Goal: Transaction & Acquisition: Purchase product/service

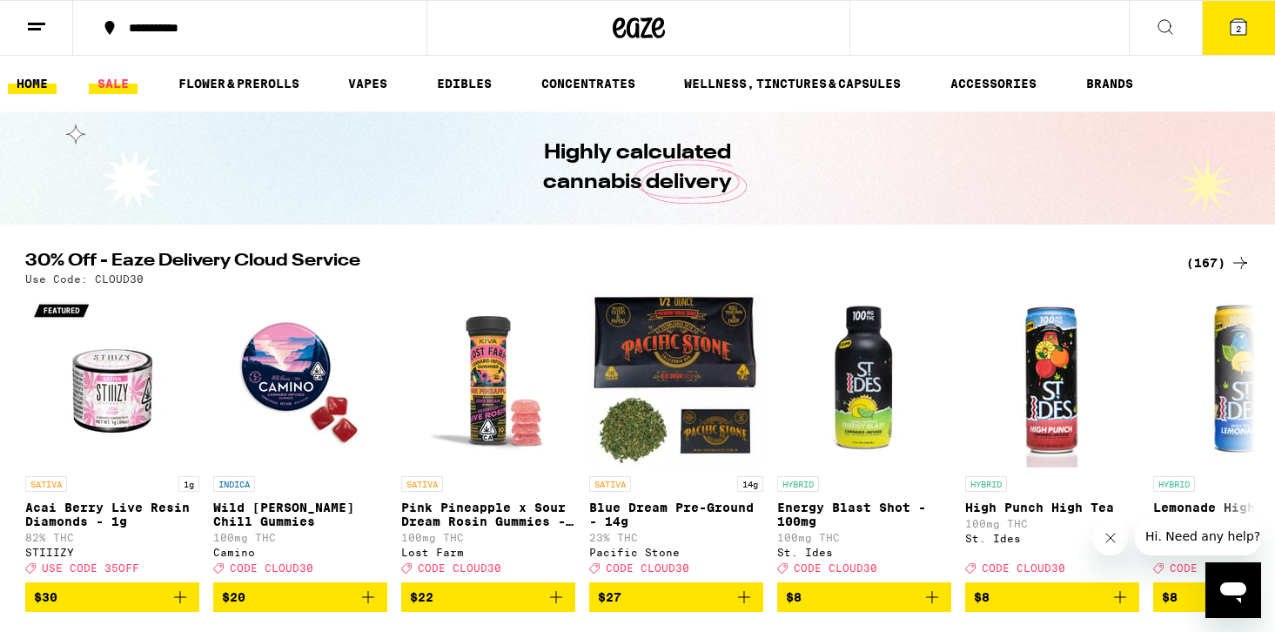
click at [123, 83] on link "SALE" at bounding box center [113, 83] width 49 height 21
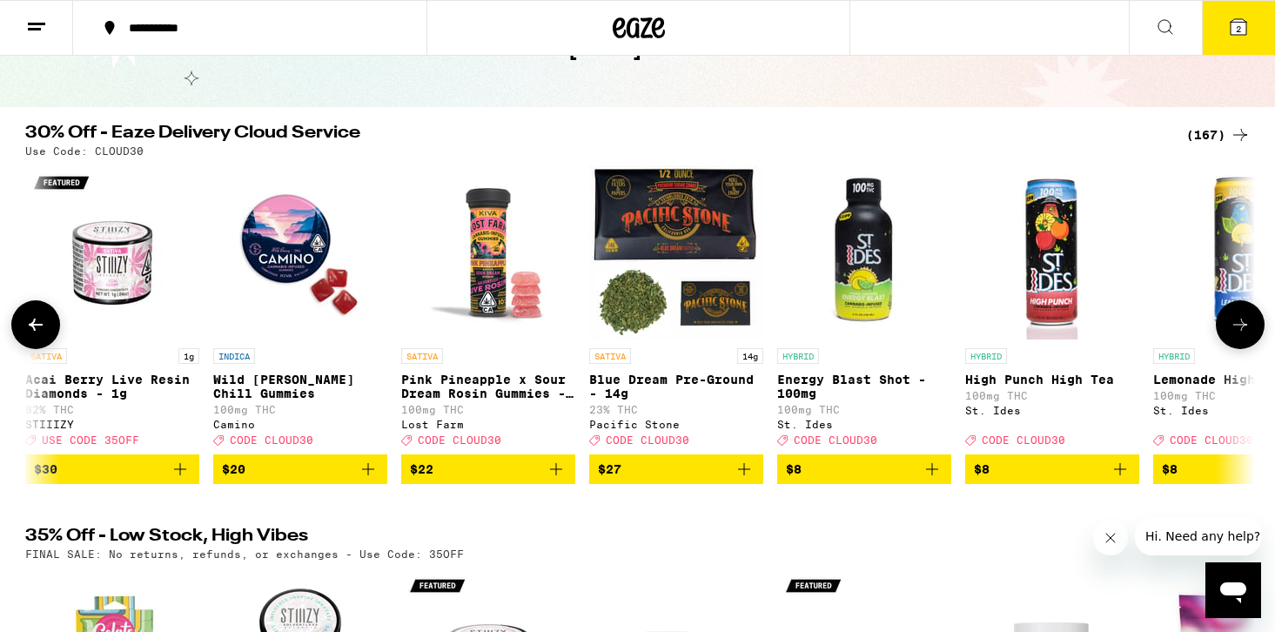
scroll to position [0, 501]
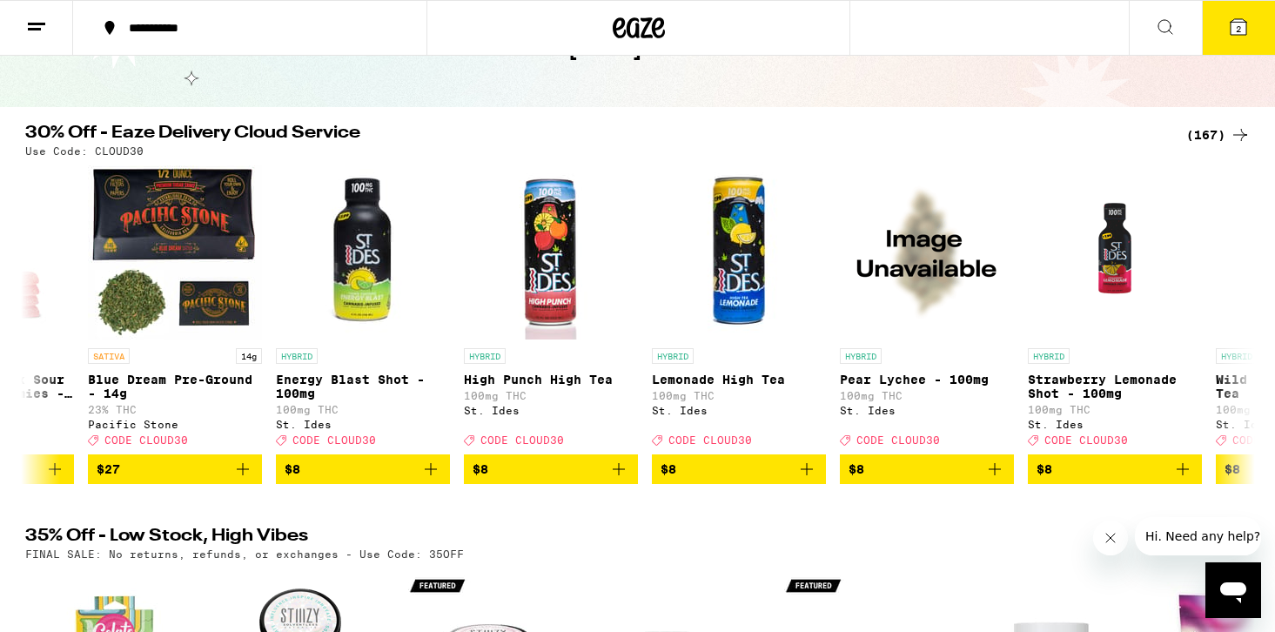
click at [1219, 125] on div "(167)" at bounding box center [1218, 134] width 64 height 21
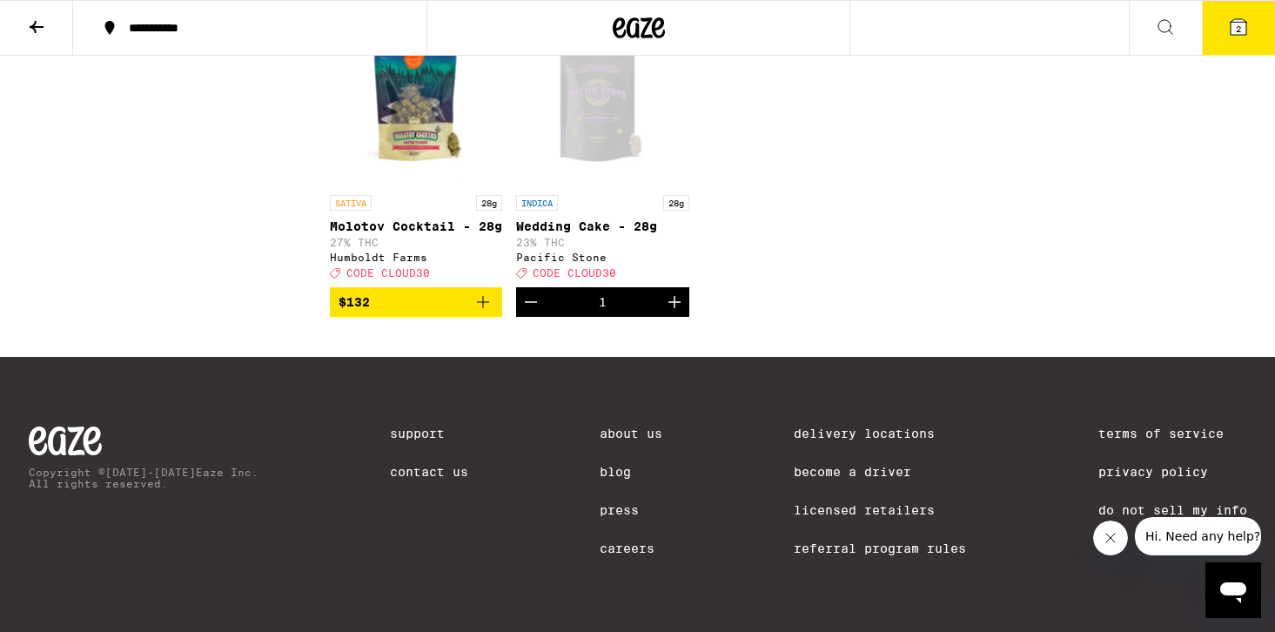
scroll to position [11311, 0]
click at [1250, 32] on button "2" at bounding box center [1238, 28] width 73 height 54
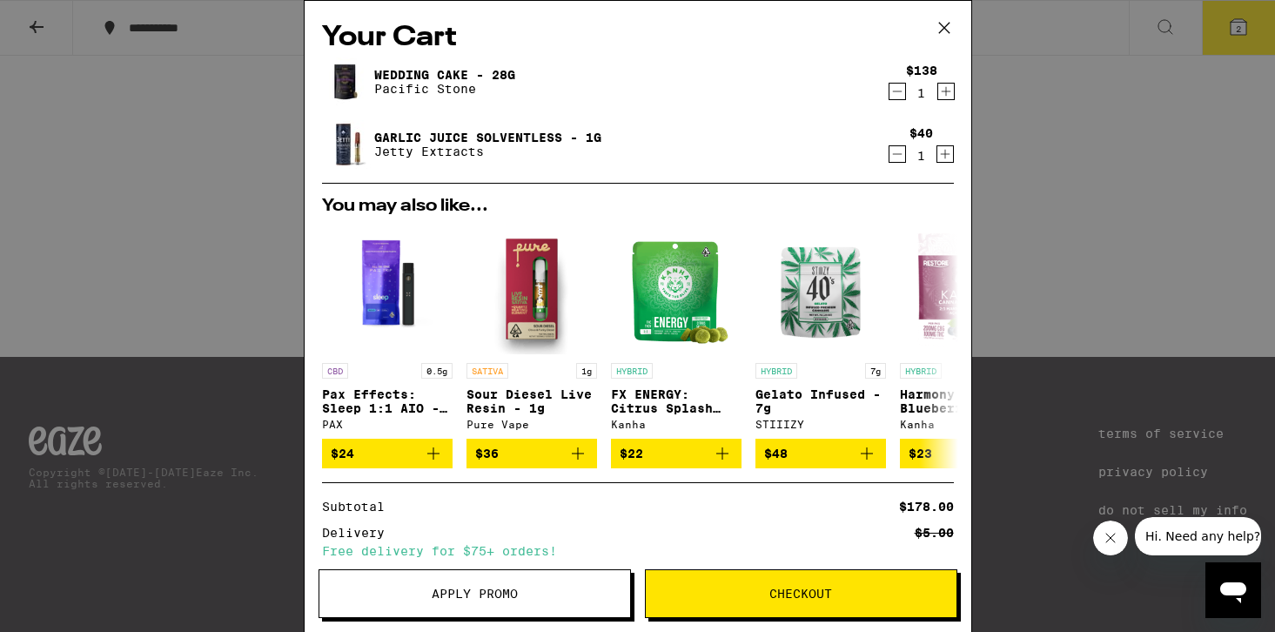
click at [945, 30] on icon at bounding box center [944, 28] width 26 height 26
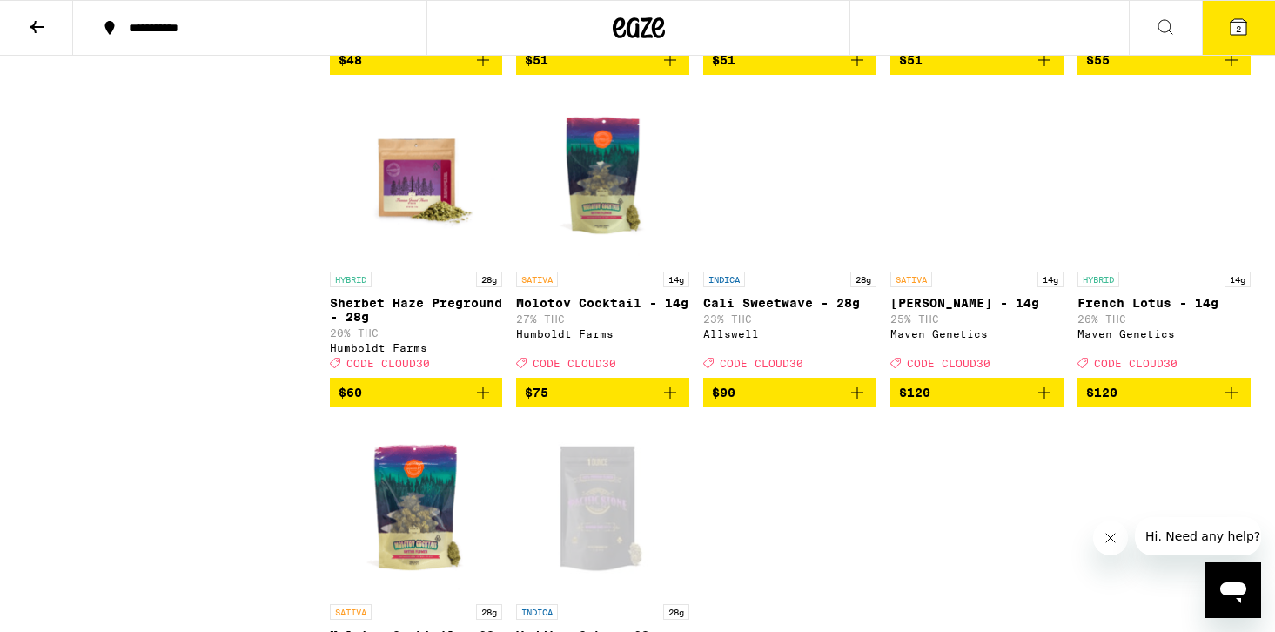
scroll to position [10734, 0]
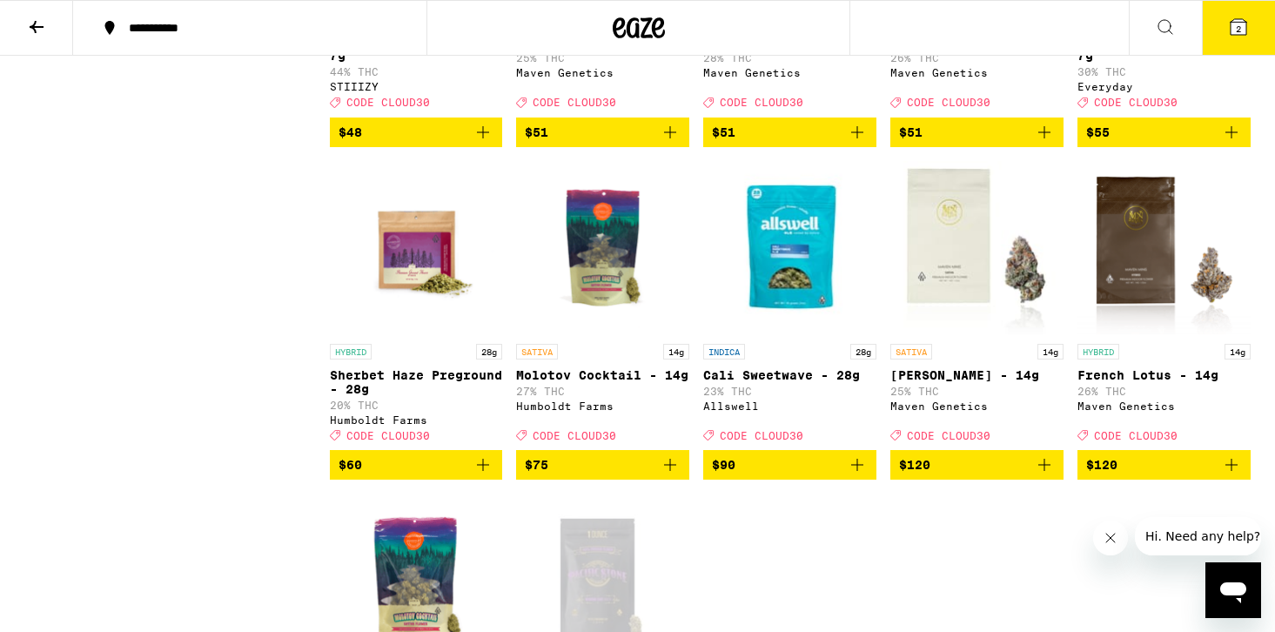
click at [51, 27] on button at bounding box center [36, 28] width 73 height 55
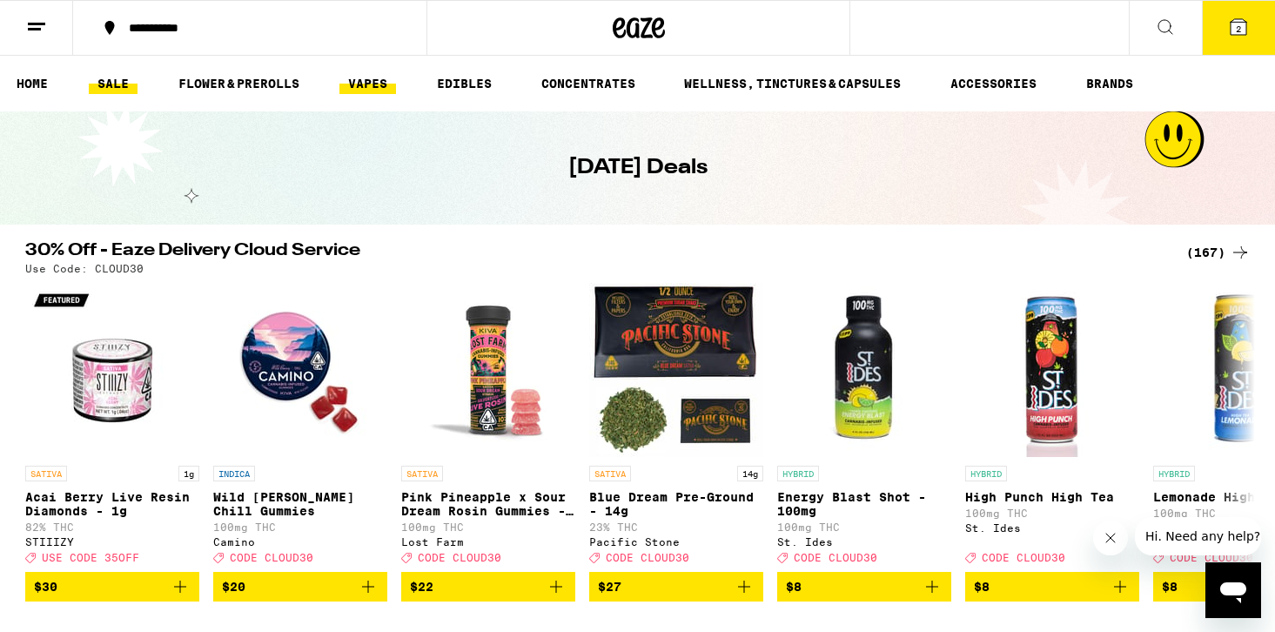
click at [375, 84] on link "VAPES" at bounding box center [367, 83] width 57 height 21
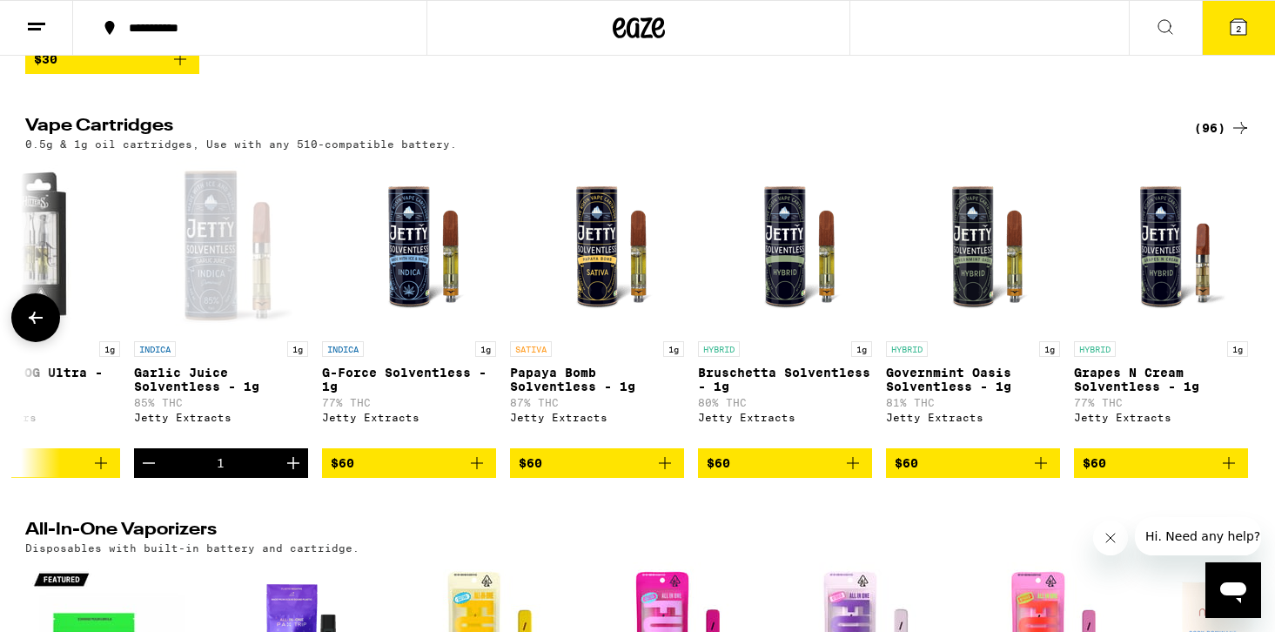
scroll to position [0, 16720]
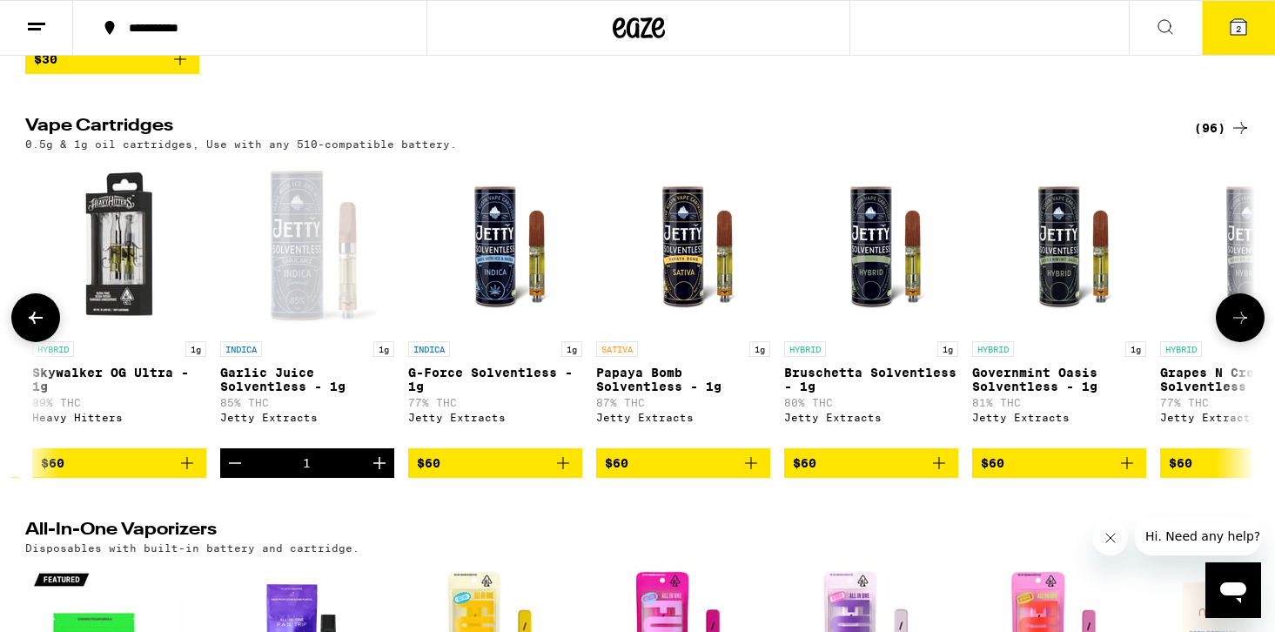
click at [294, 305] on div "Open page for Garlic Juice Solventless - 1g from Jetty Extracts" at bounding box center [307, 245] width 174 height 174
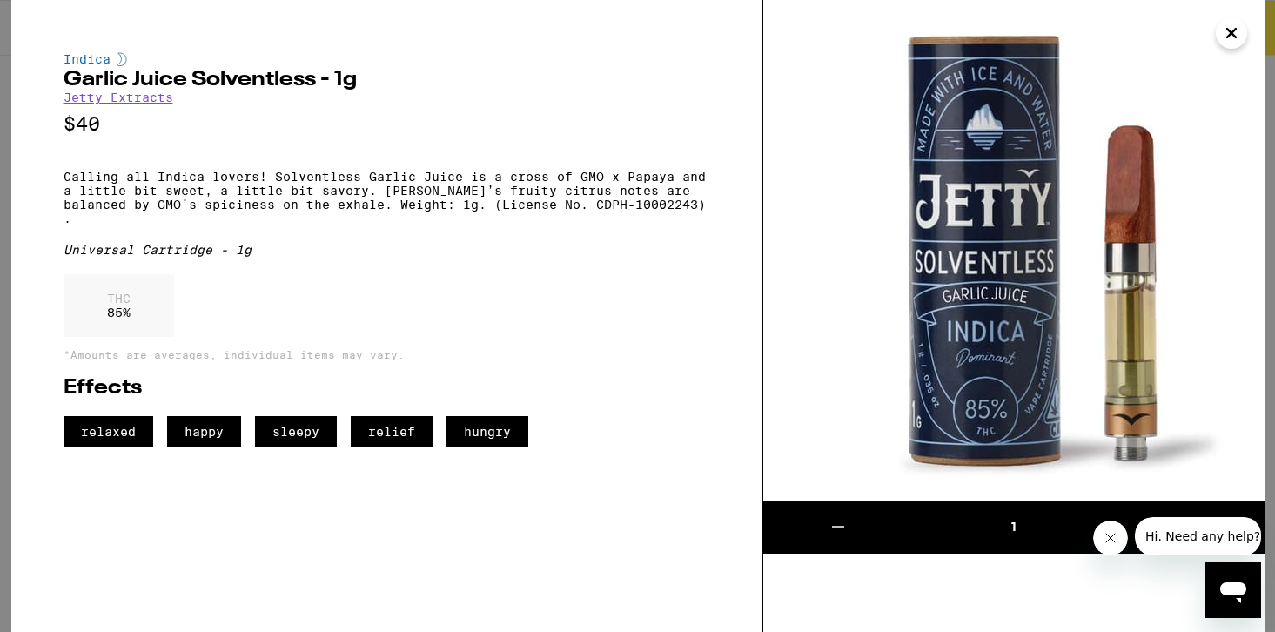
click at [1236, 28] on icon "Close" at bounding box center [1231, 33] width 21 height 26
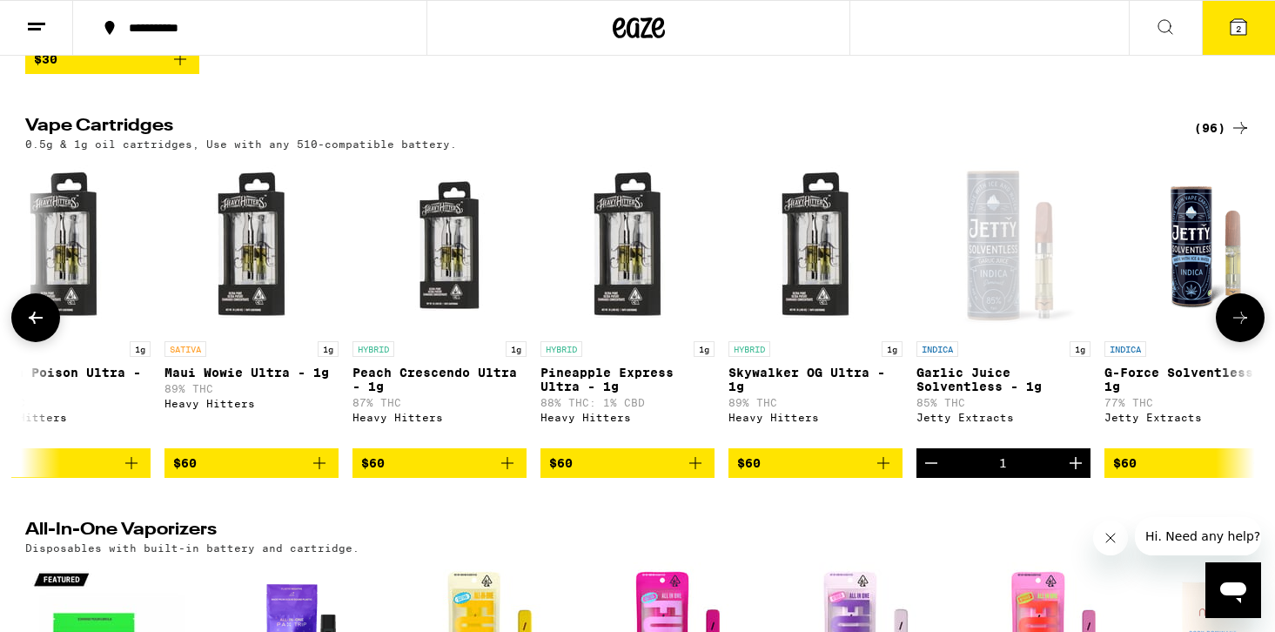
scroll to position [0, 16093]
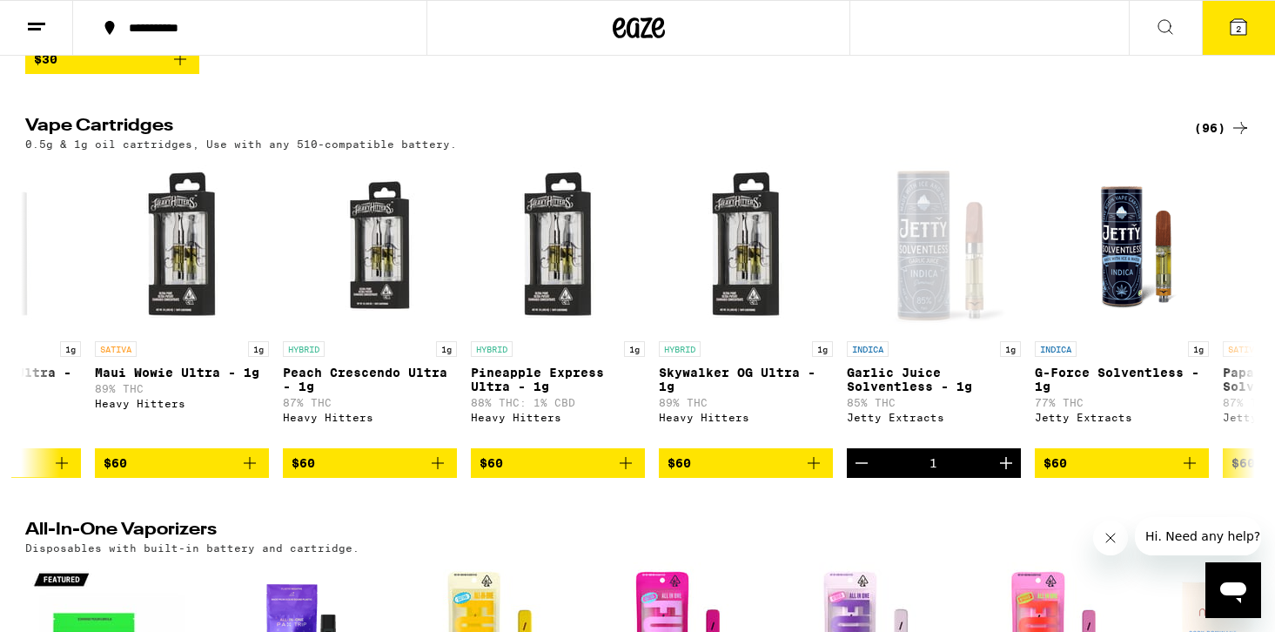
click at [1239, 18] on icon at bounding box center [1238, 27] width 21 height 21
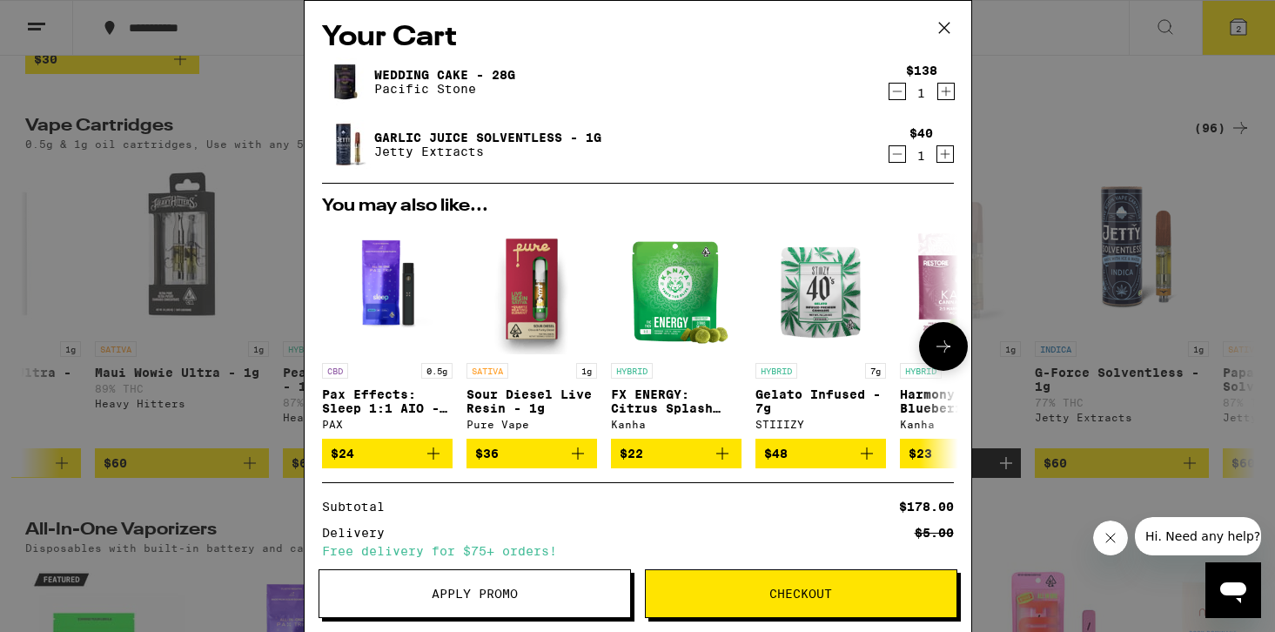
scroll to position [179, 0]
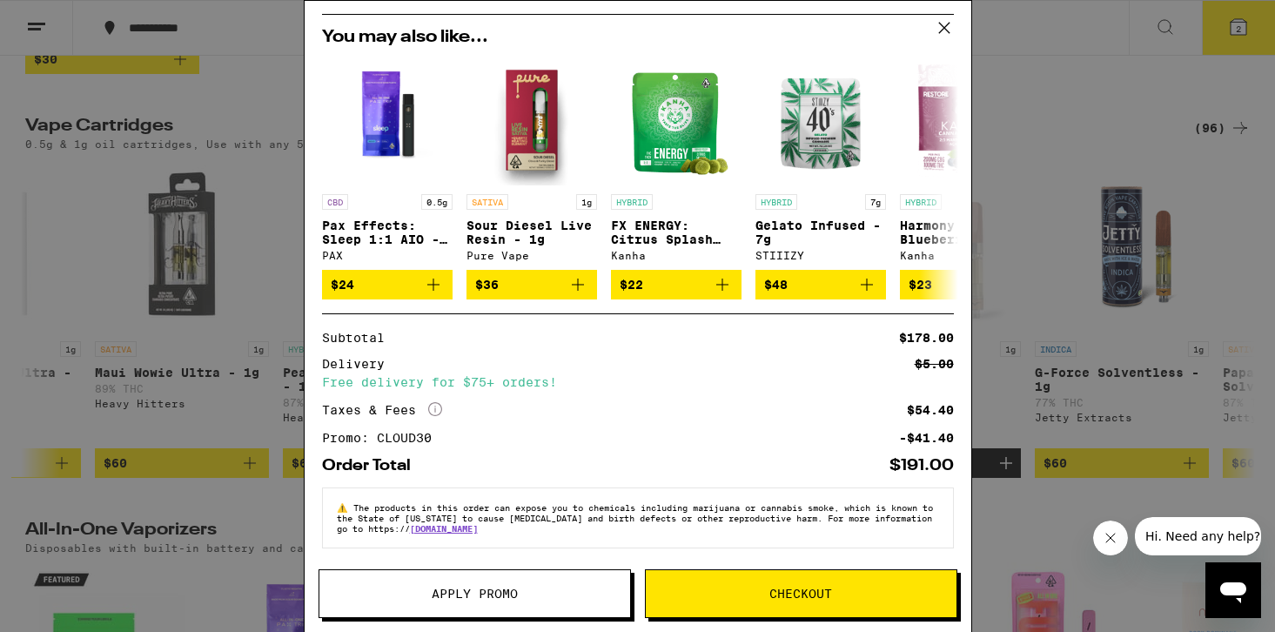
click at [774, 593] on span "Checkout" at bounding box center [800, 593] width 63 height 12
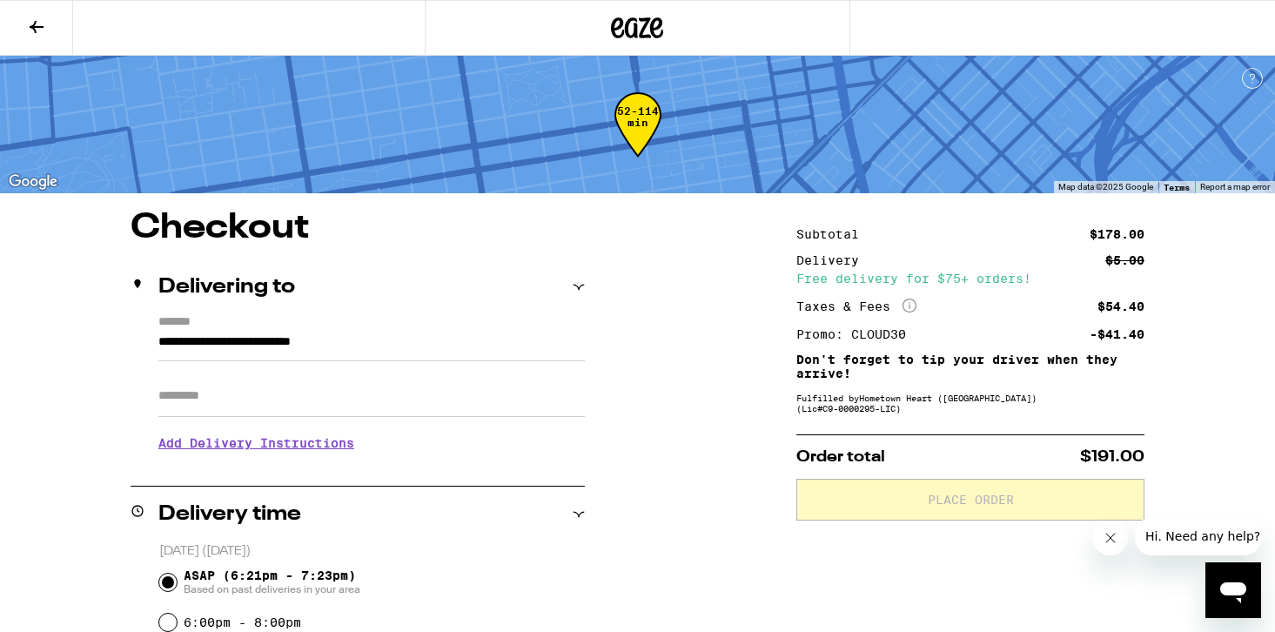
click at [907, 308] on icon "More Info" at bounding box center [909, 305] width 14 height 14
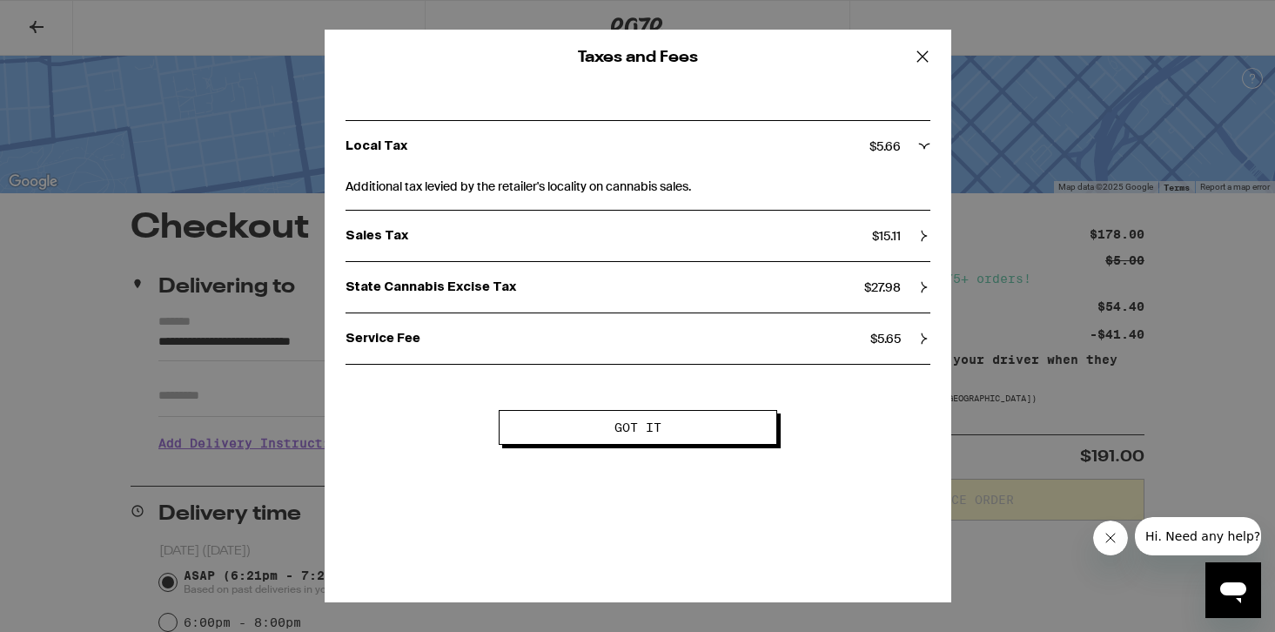
click at [909, 295] on div "State Cannabis Excise Tax $ 27.98" at bounding box center [637, 287] width 585 height 16
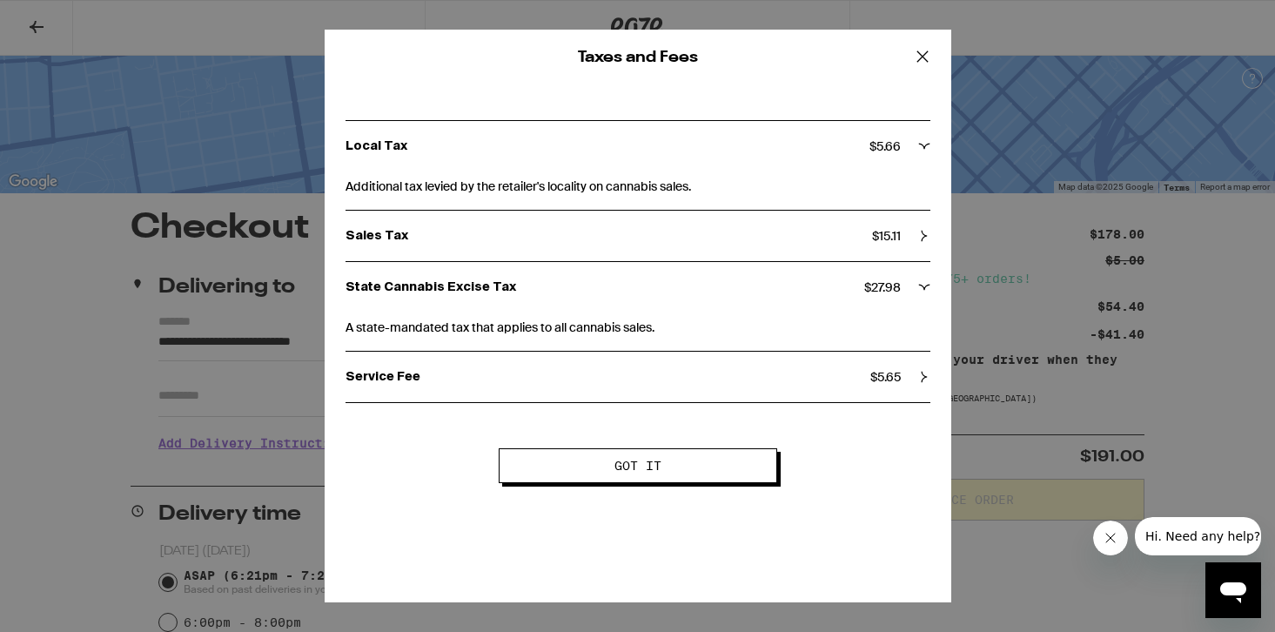
click at [909, 295] on div "State Cannabis Excise Tax $ 27.98" at bounding box center [637, 287] width 585 height 16
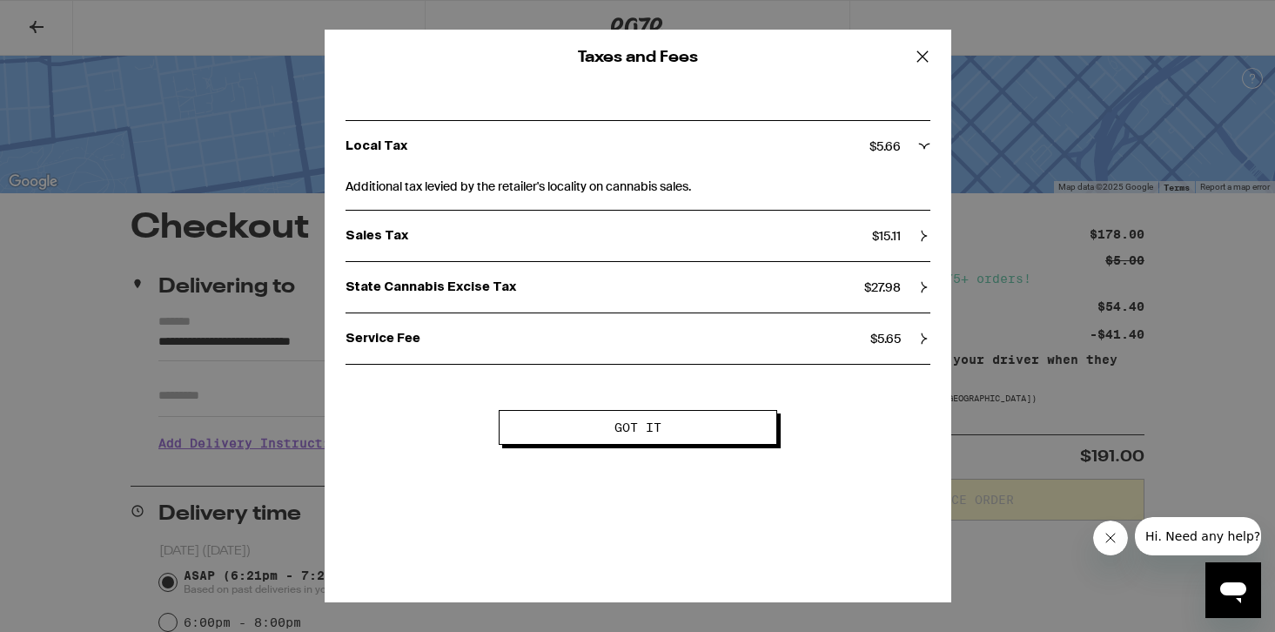
click at [905, 348] on div "Service Fee $ 5.65" at bounding box center [637, 338] width 585 height 50
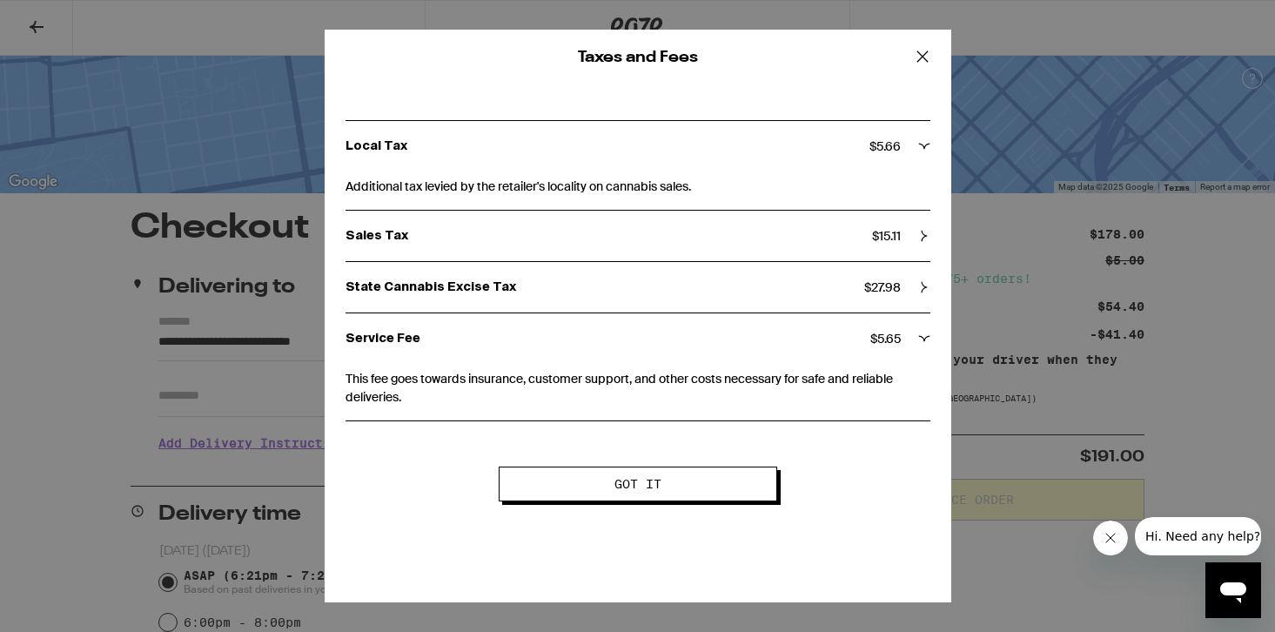
click at [904, 346] on div "Service Fee $ 5.65" at bounding box center [637, 339] width 585 height 16
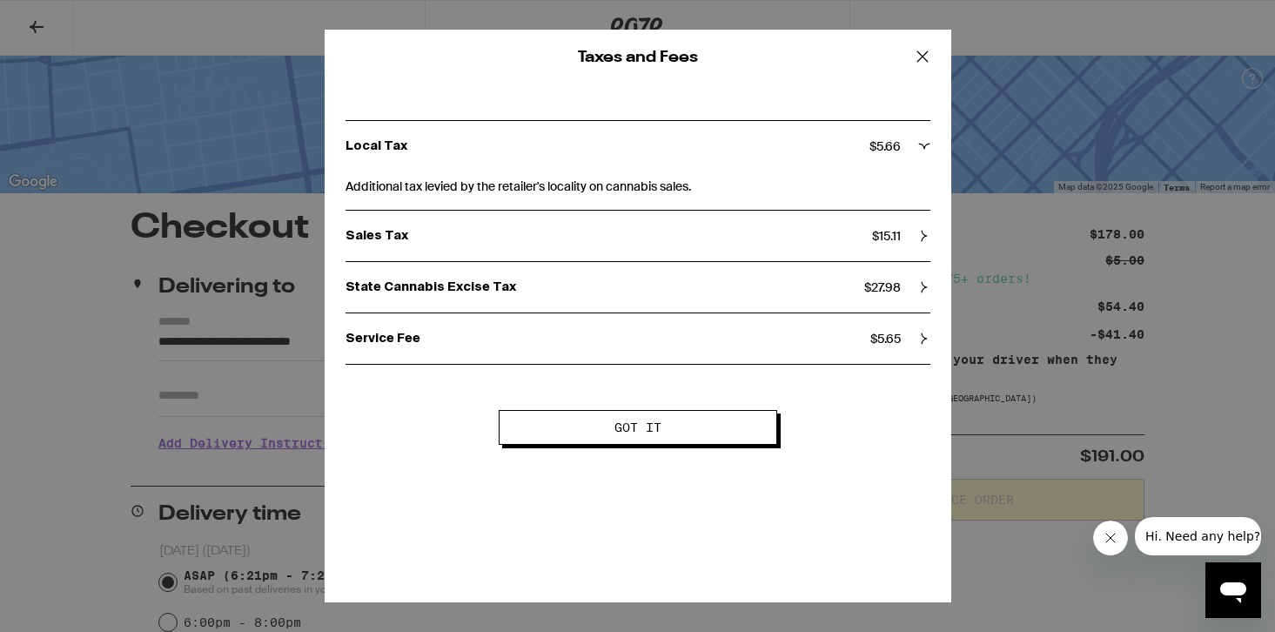
click at [904, 252] on div "Sales Tax $ 15.11" at bounding box center [637, 236] width 585 height 50
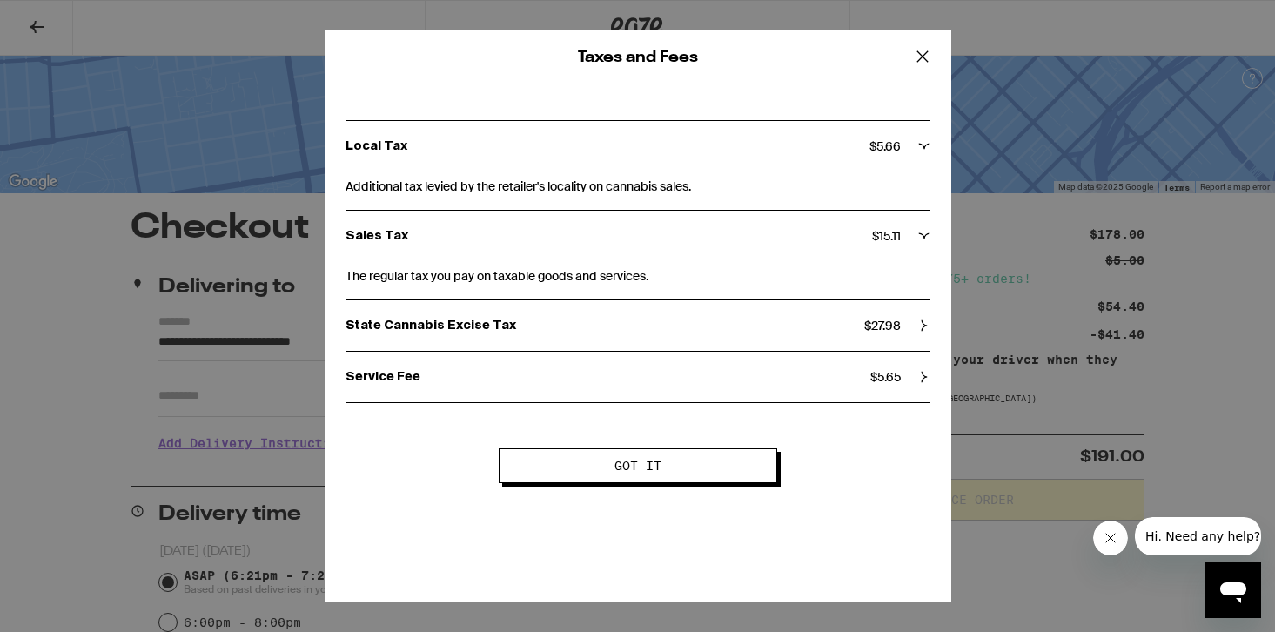
click at [904, 251] on div "Sales Tax $ 15.11" at bounding box center [637, 236] width 585 height 50
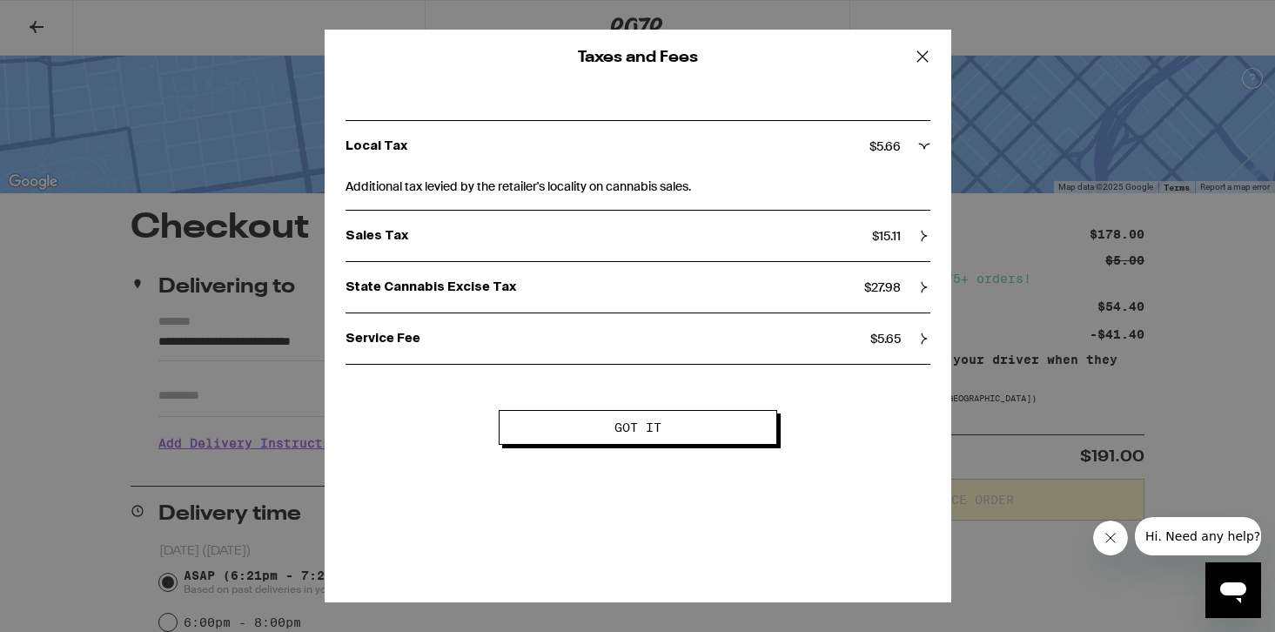
click at [903, 164] on div "Local Tax $ 5.66" at bounding box center [637, 146] width 585 height 50
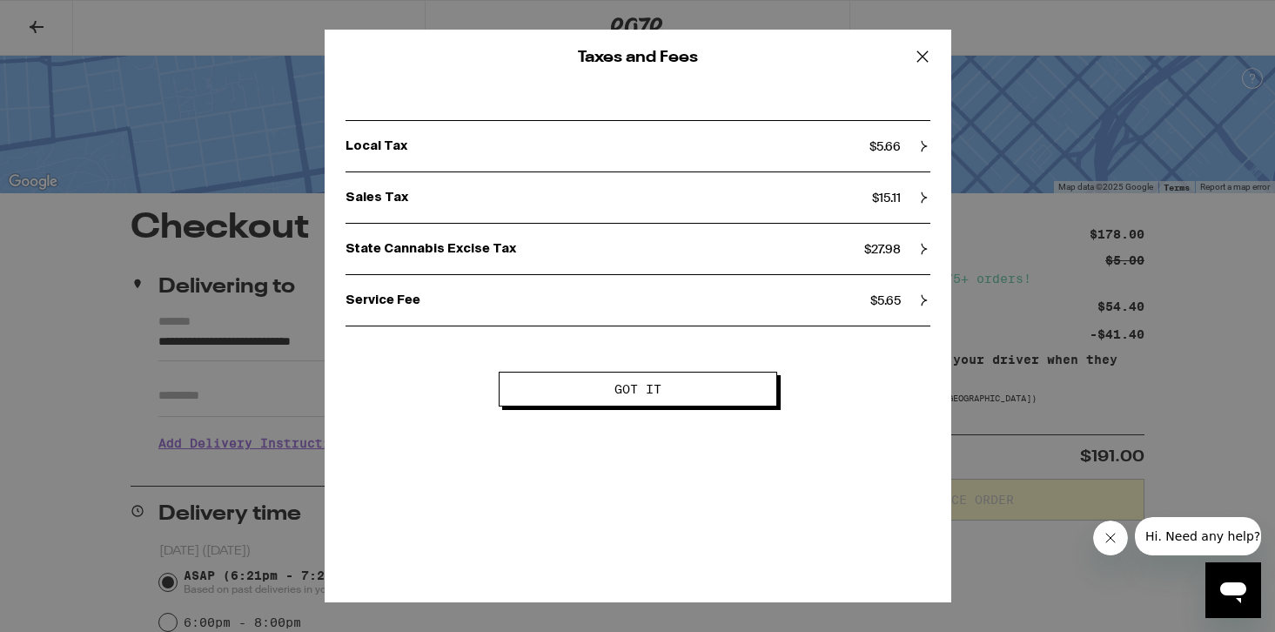
click at [903, 164] on div "Local Tax $ 5.66" at bounding box center [637, 146] width 585 height 50
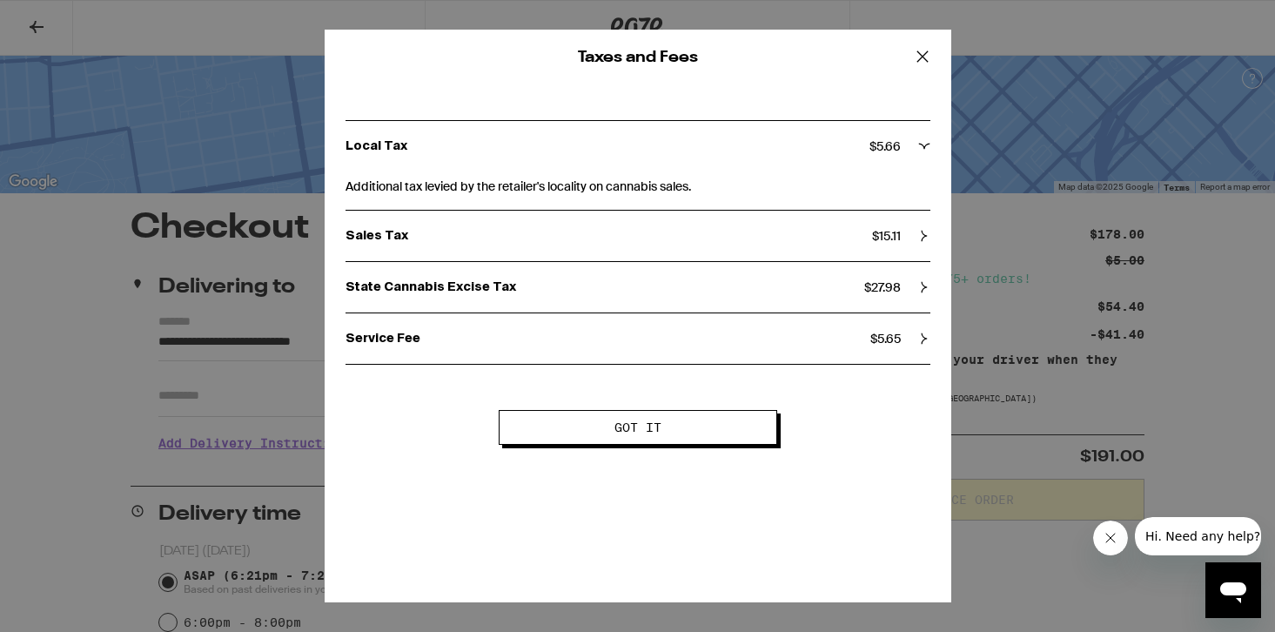
click at [903, 164] on div "Local Tax $ 5.66" at bounding box center [637, 146] width 585 height 50
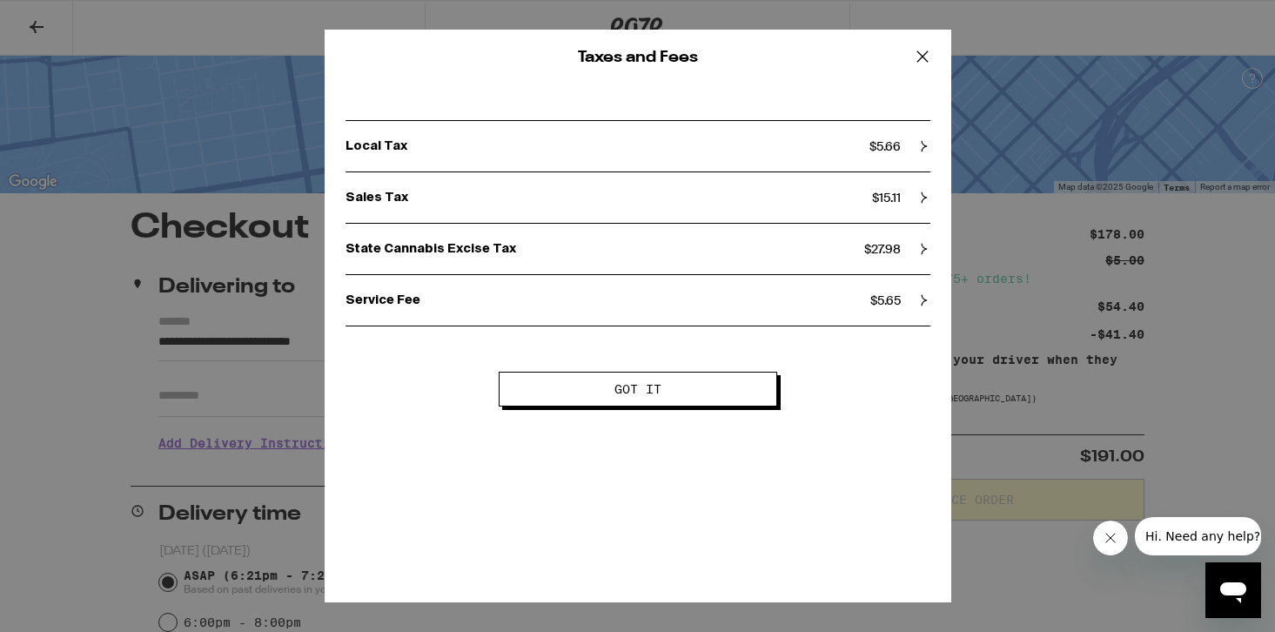
click at [870, 266] on div "State Cannabis Excise Tax $ 27.98" at bounding box center [637, 249] width 585 height 50
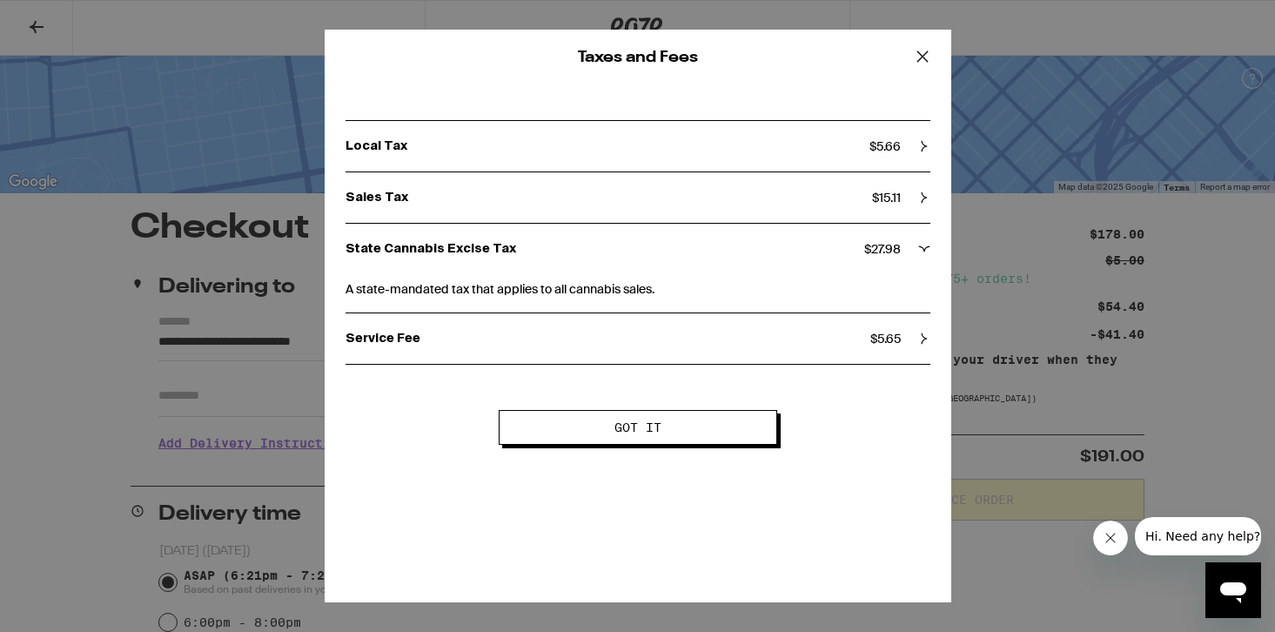
click at [870, 266] on div "State Cannabis Excise Tax $ 27.98" at bounding box center [637, 249] width 585 height 50
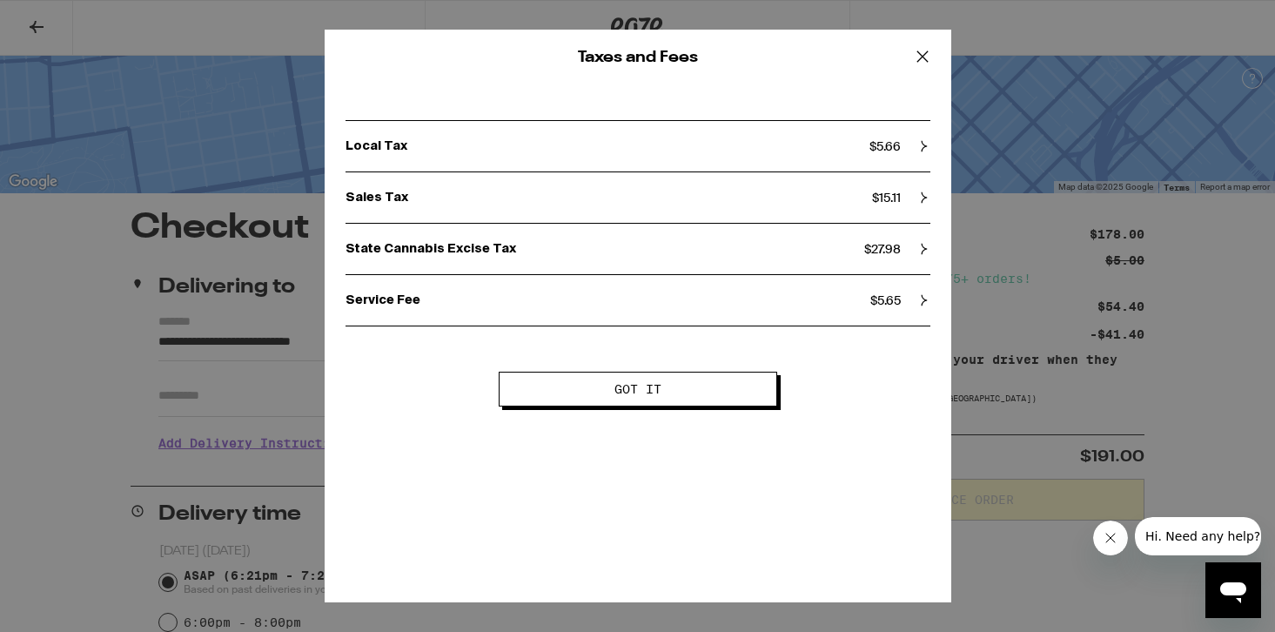
click at [924, 51] on icon at bounding box center [922, 57] width 26 height 26
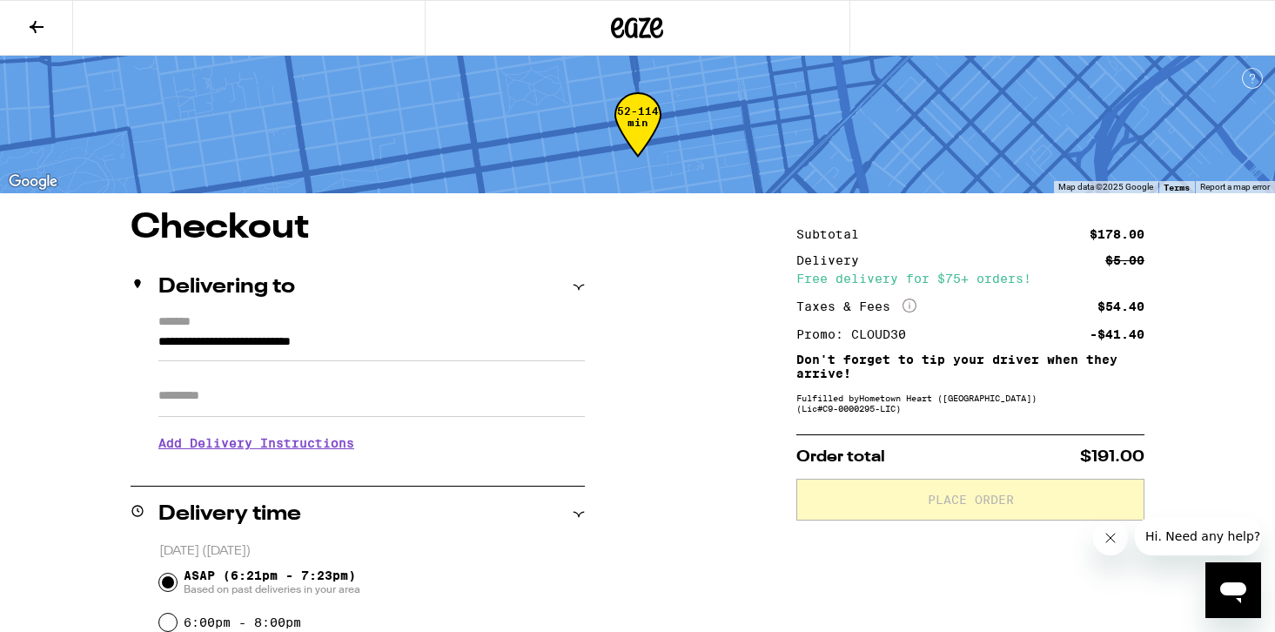
click at [911, 306] on icon "More Info" at bounding box center [909, 305] width 14 height 14
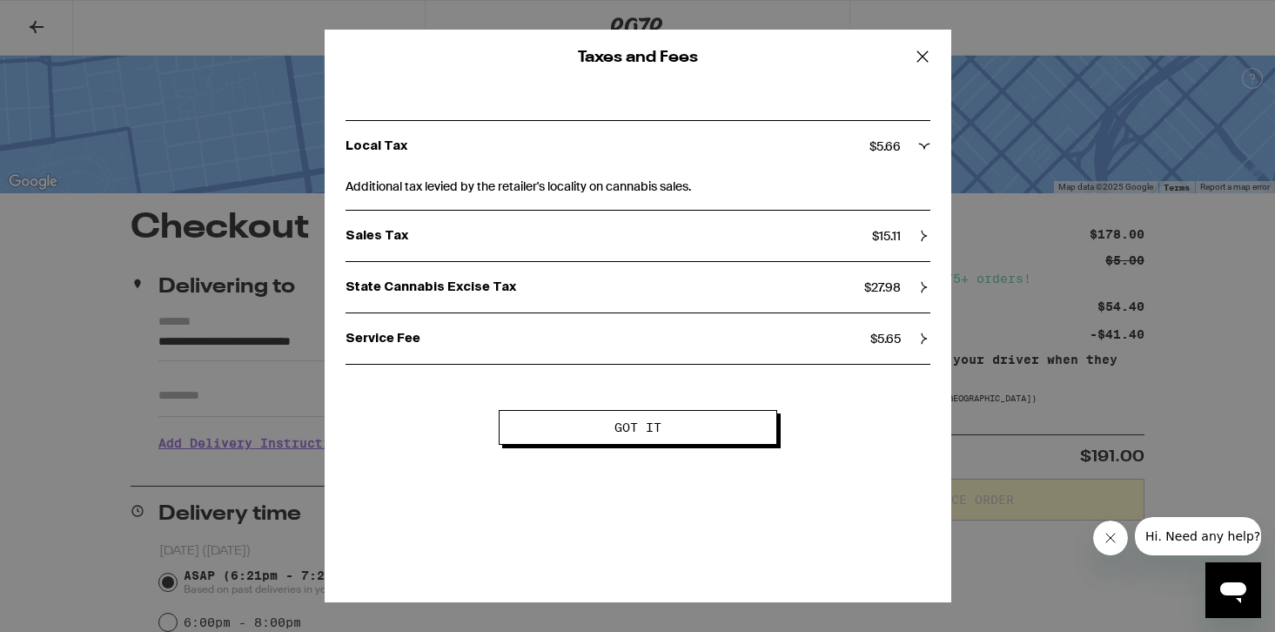
click at [929, 57] on icon at bounding box center [922, 57] width 26 height 26
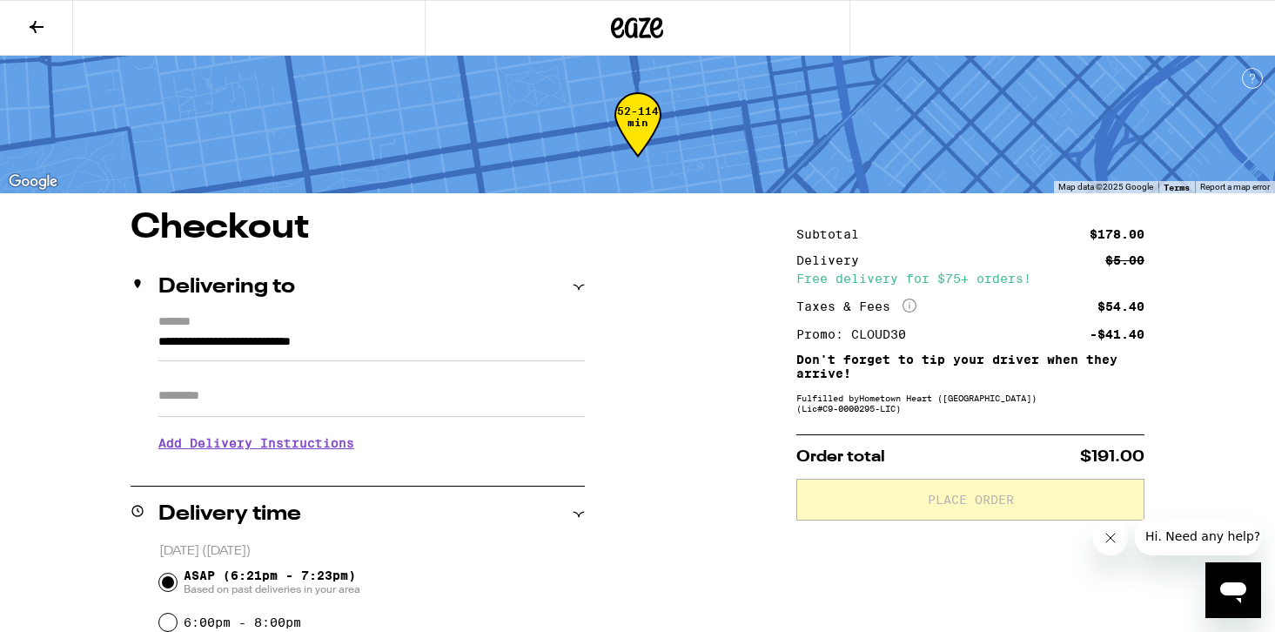
click at [280, 400] on input "Apt/Suite" at bounding box center [371, 396] width 426 height 42
type input "*****"
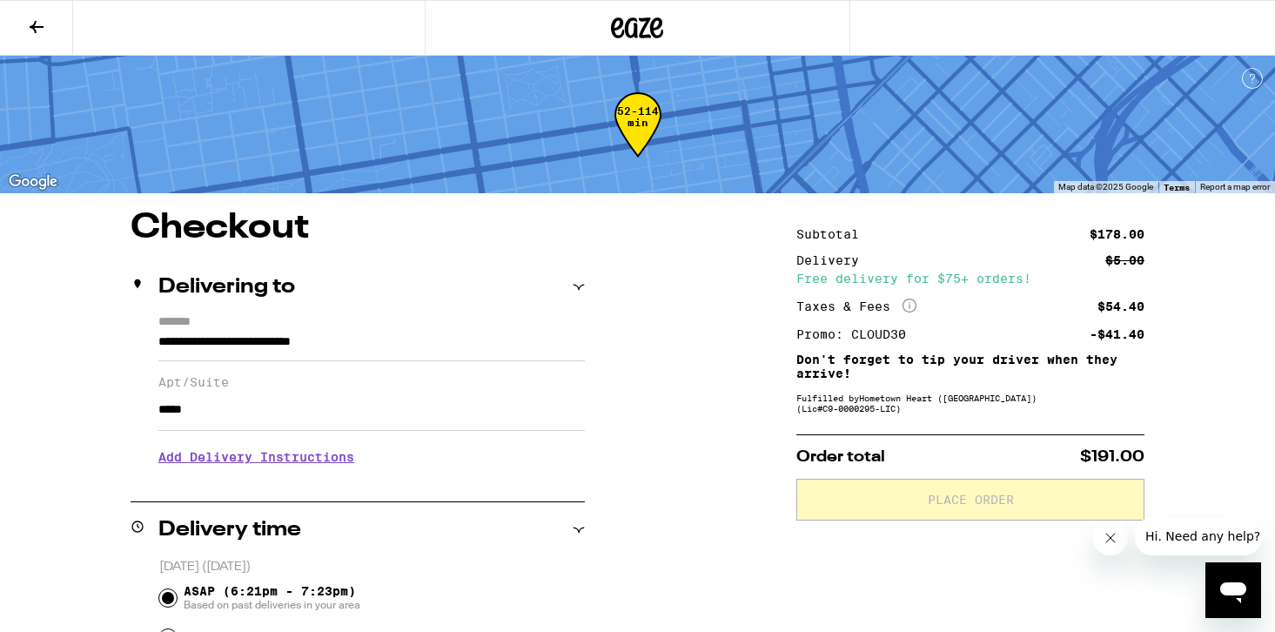
click at [278, 468] on h3 "Add Delivery Instructions" at bounding box center [371, 457] width 426 height 40
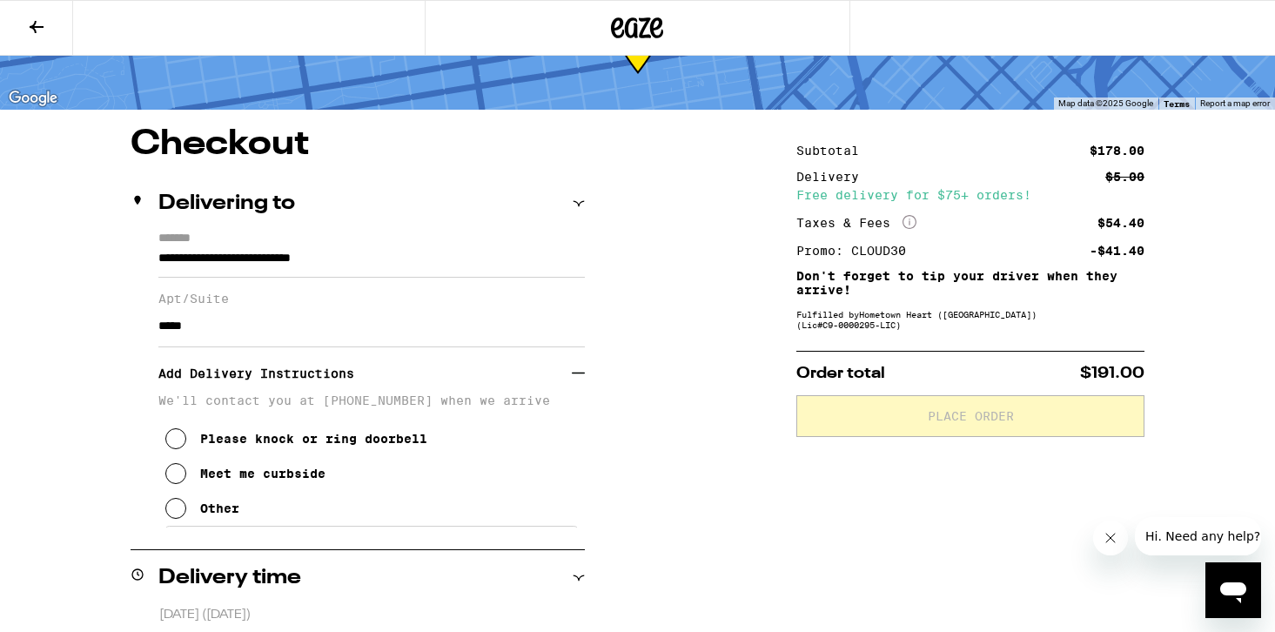
scroll to position [104, 0]
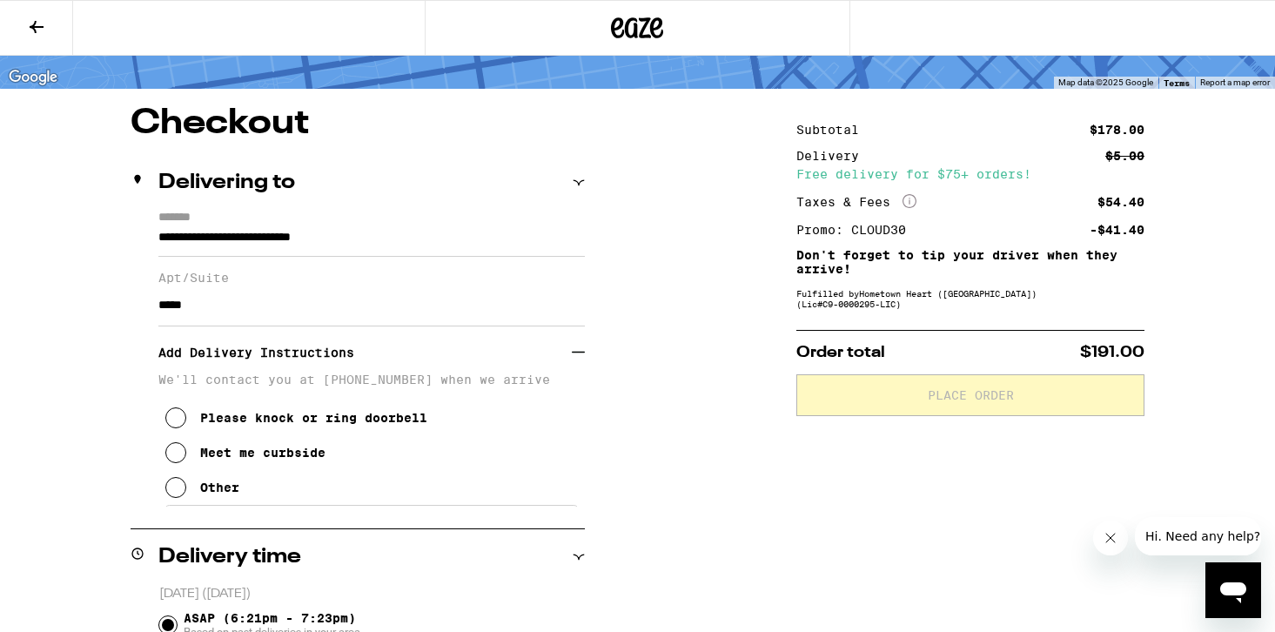
click at [224, 491] on div "Other" at bounding box center [219, 487] width 39 height 14
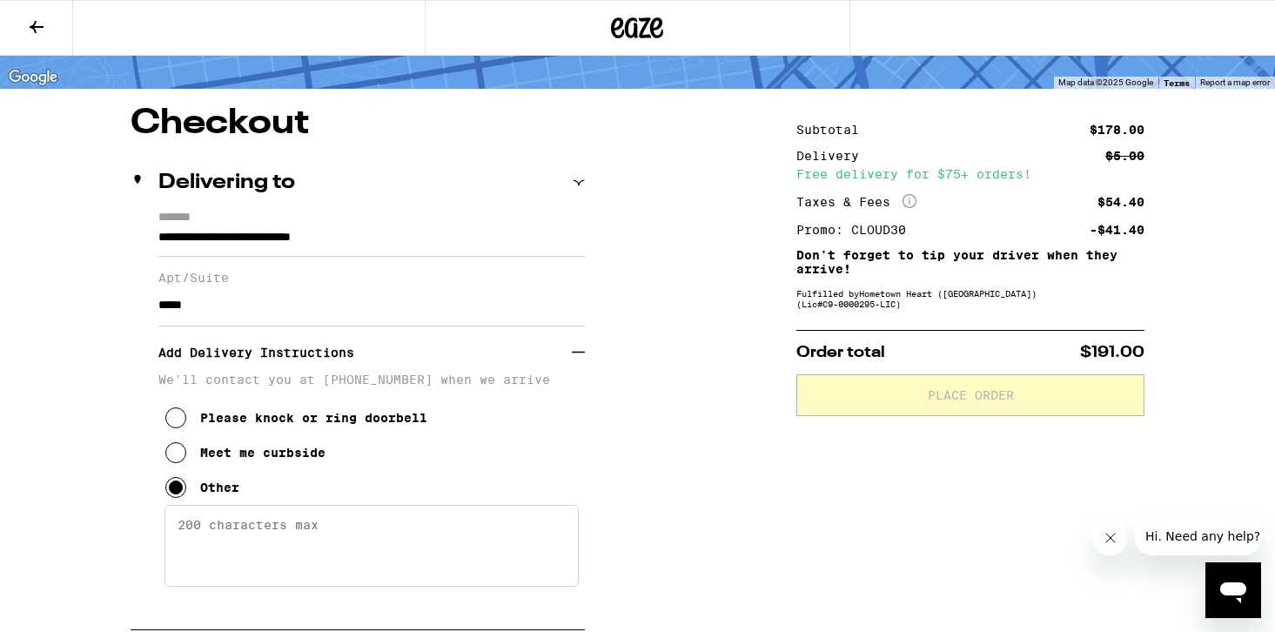
click at [231, 522] on textarea "Enter any other delivery instructions you want driver to know" at bounding box center [371, 546] width 414 height 82
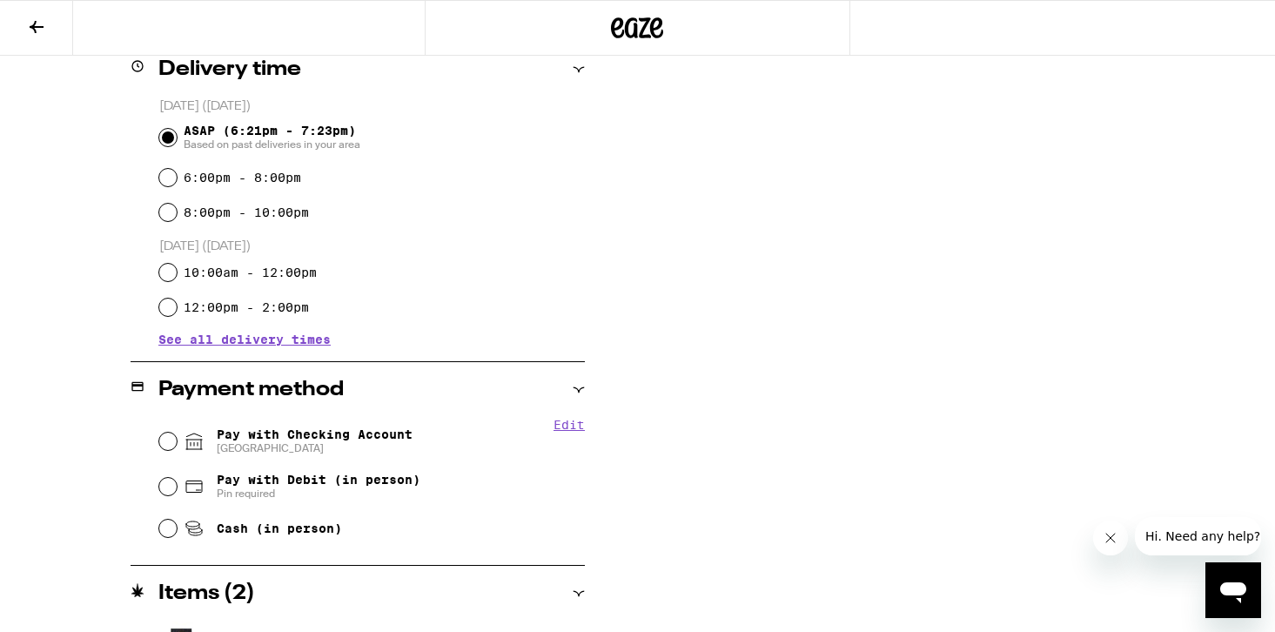
scroll to position [808, 0]
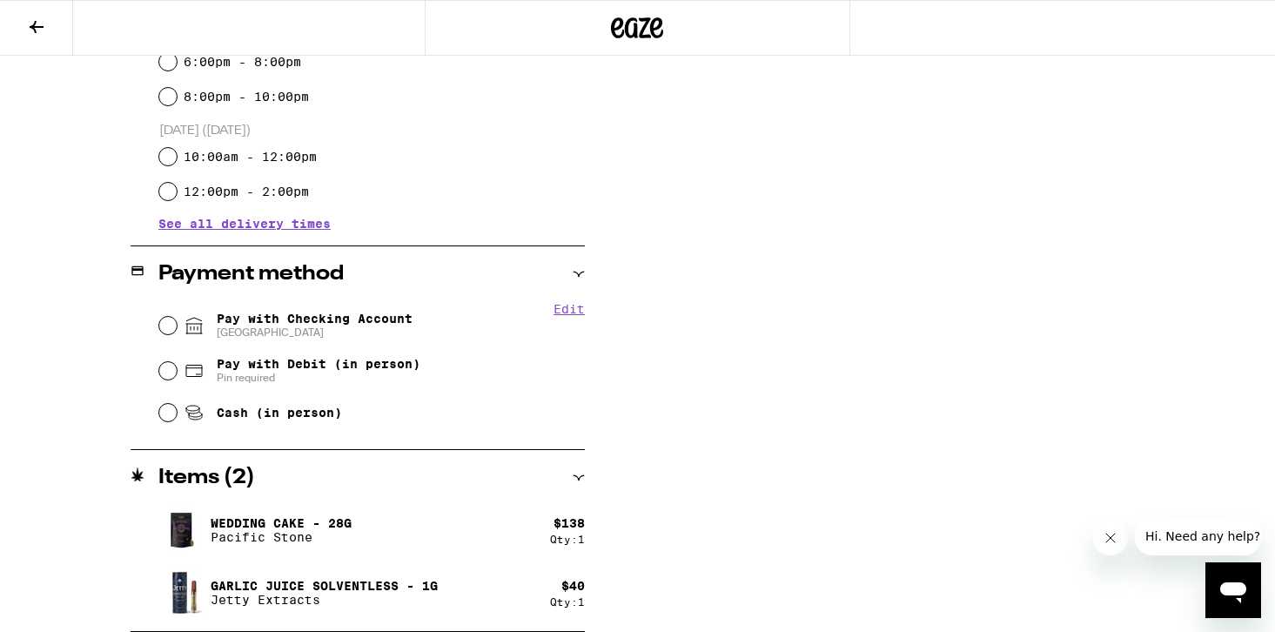
type textarea "Please press #09 on the callbox and I can buzz you in. I'm in APT 9. Please mee…"
click at [365, 326] on span "Pay with Checking Account CHASE COLLEGE" at bounding box center [315, 325] width 196 height 28
click at [177, 326] on input "Pay with Checking Account CHASE COLLEGE" at bounding box center [167, 325] width 17 height 17
radio input "true"
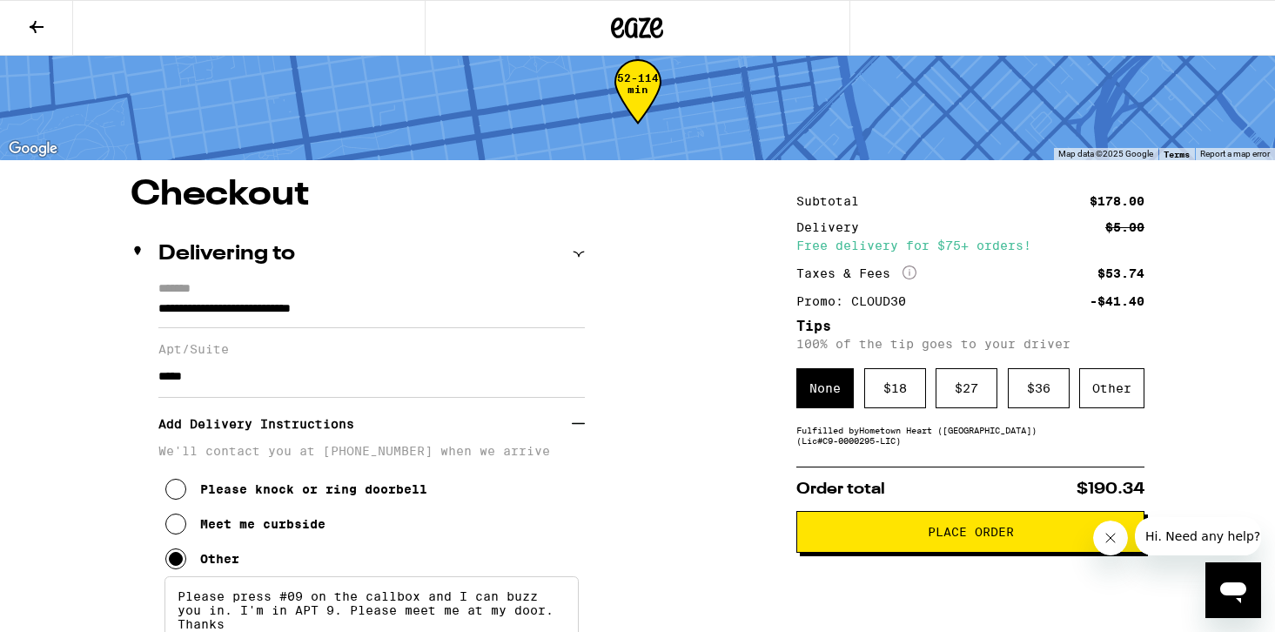
scroll to position [27, 0]
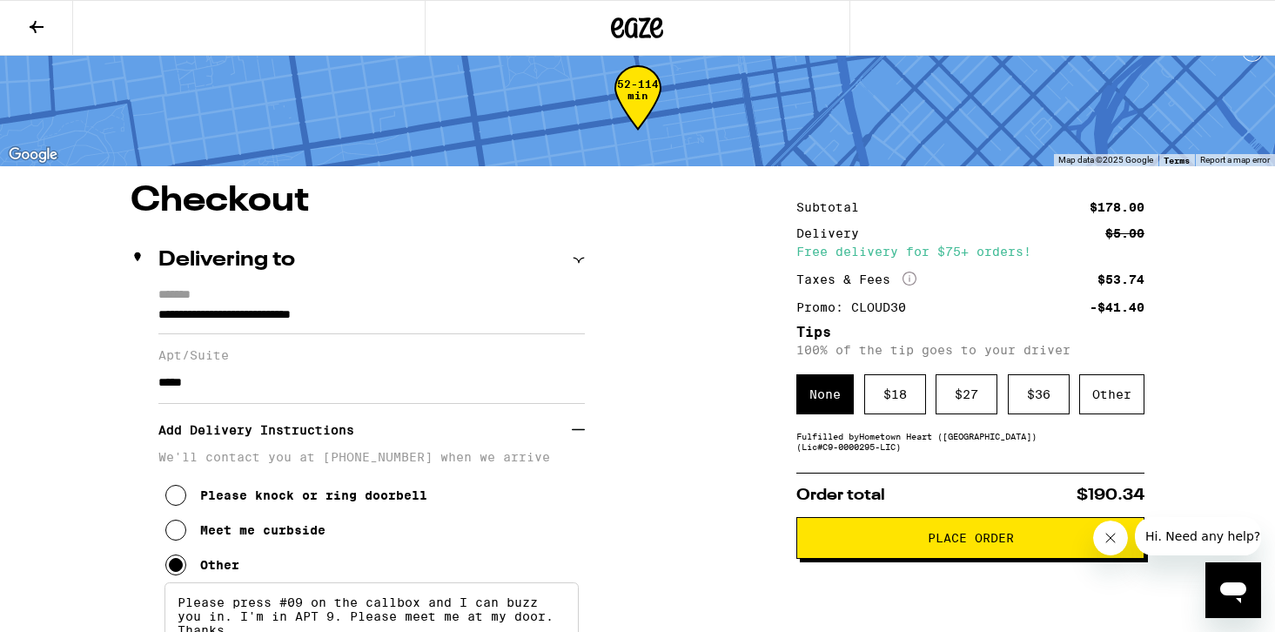
click at [30, 33] on icon at bounding box center [36, 27] width 21 height 21
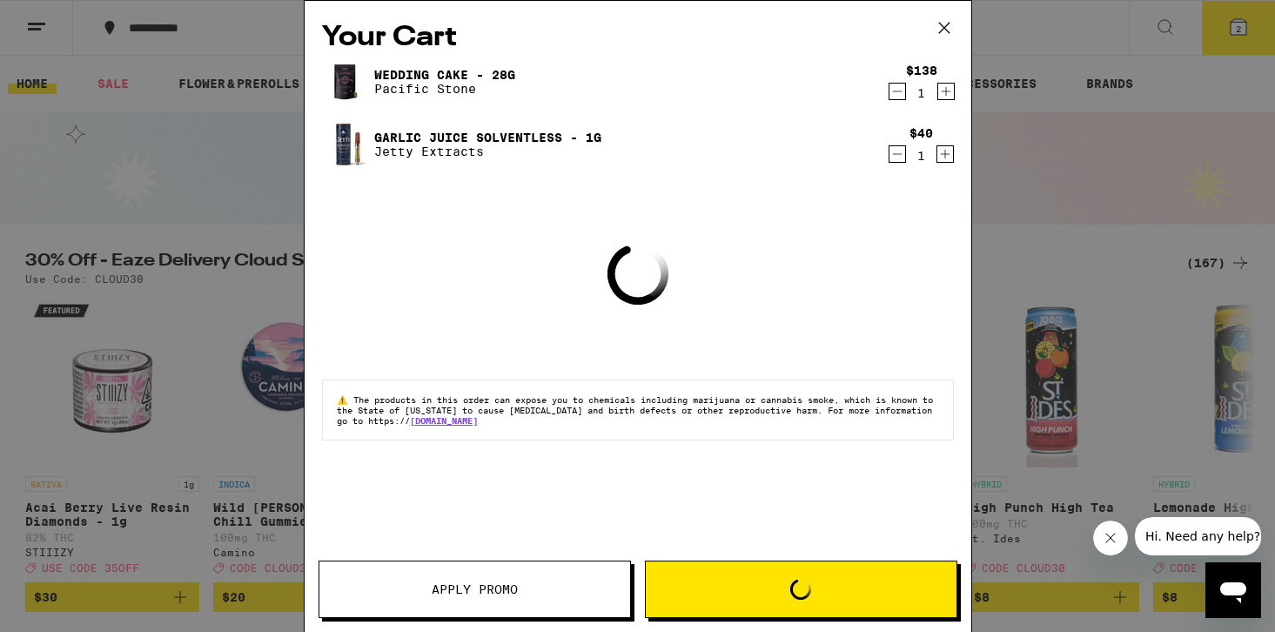
click at [948, 28] on icon at bounding box center [944, 28] width 26 height 26
click at [948, 32] on icon at bounding box center [943, 28] width 10 height 10
click at [954, 21] on icon at bounding box center [944, 28] width 26 height 26
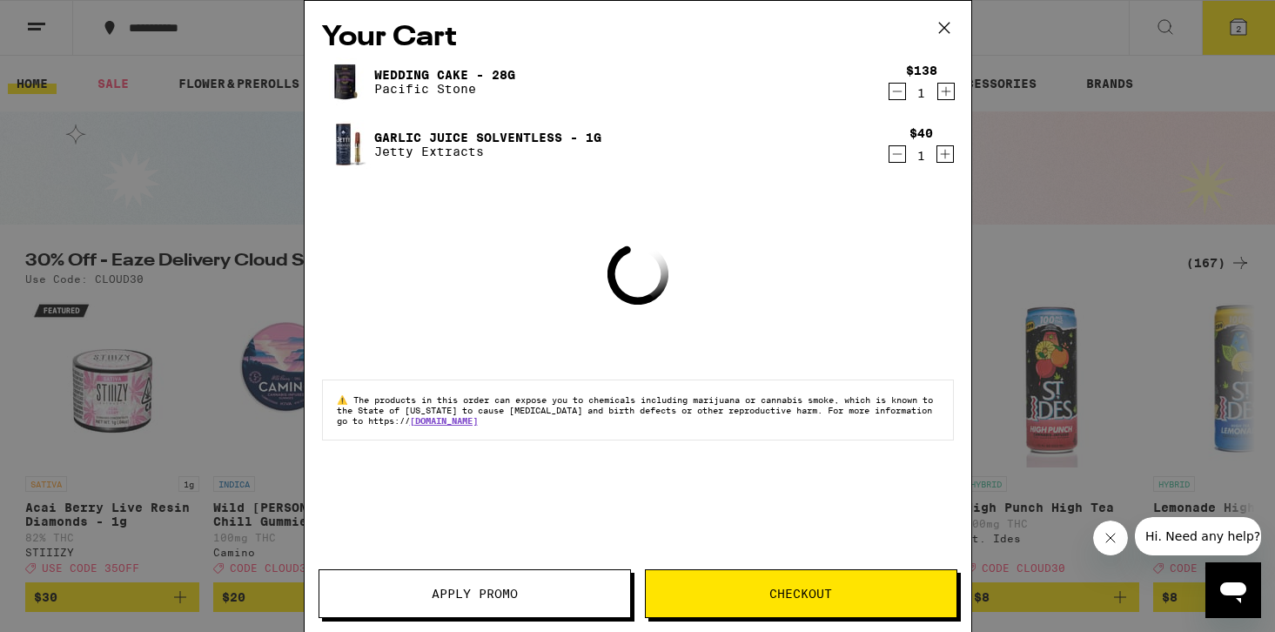
click at [941, 26] on button at bounding box center [944, 29] width 54 height 56
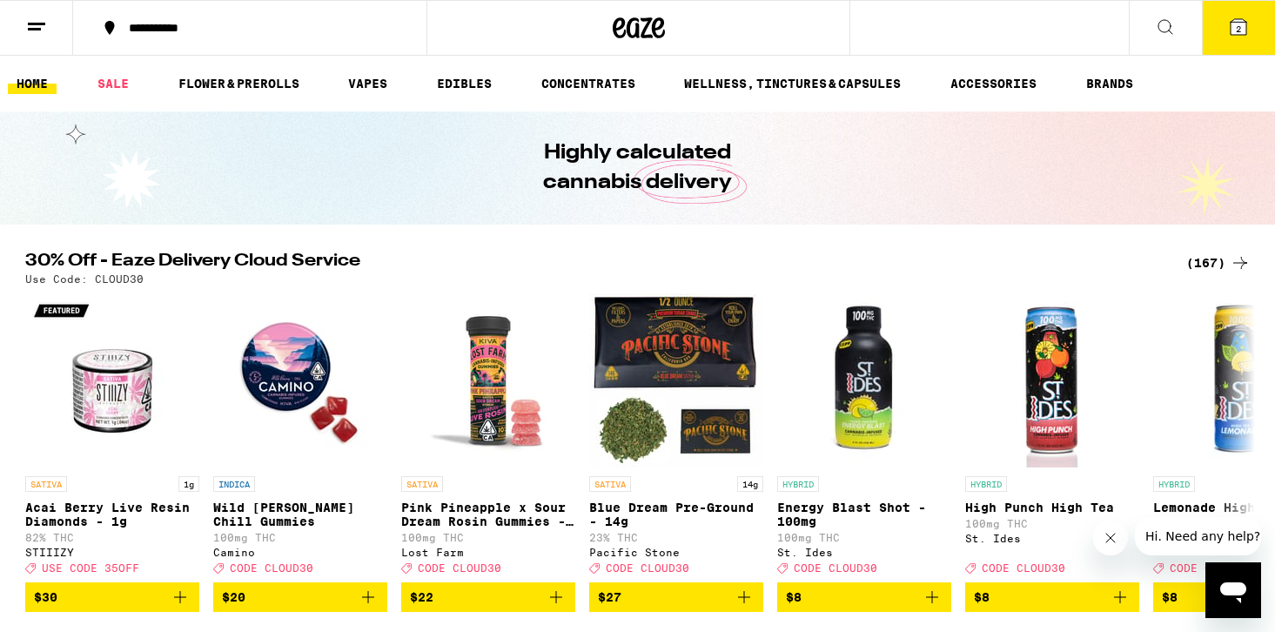
click at [1213, 268] on div "(167)" at bounding box center [1218, 262] width 64 height 21
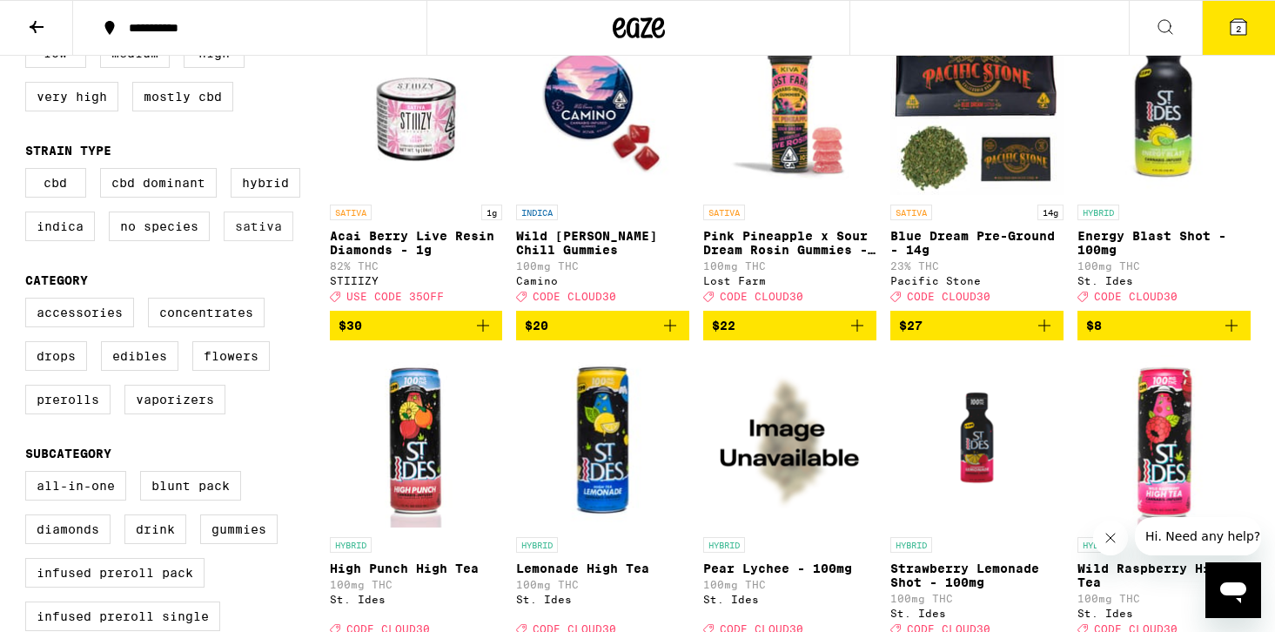
scroll to position [229, 0]
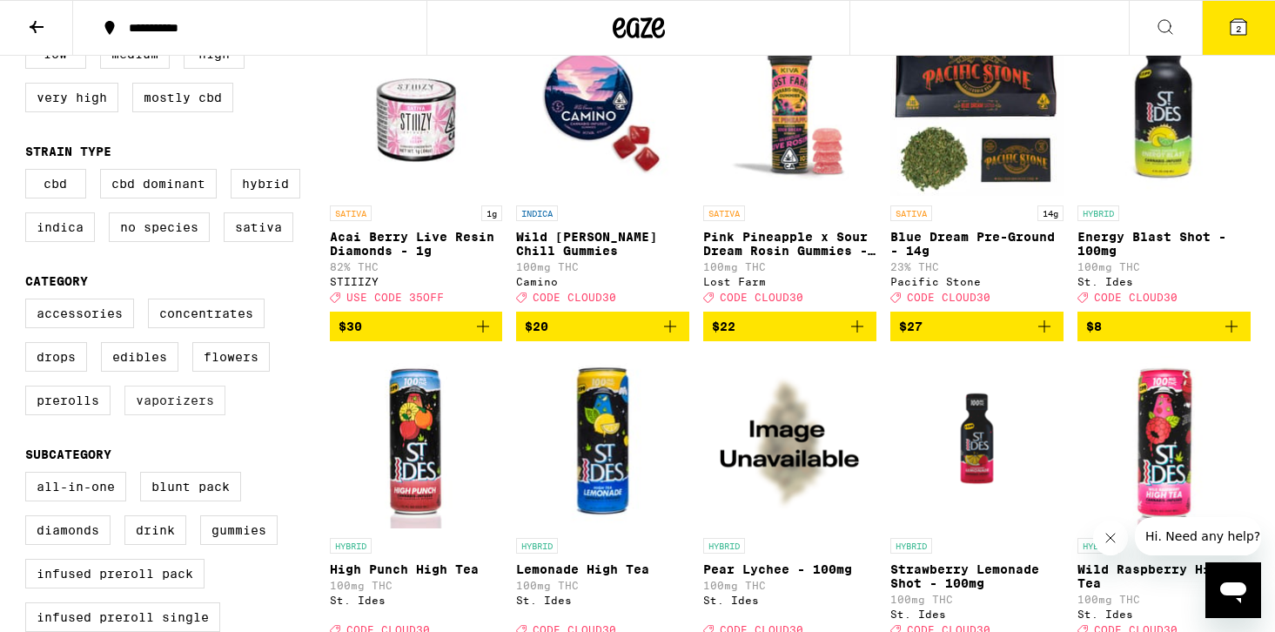
click at [199, 415] on label "Vaporizers" at bounding box center [174, 400] width 101 height 30
click at [30, 302] on input "Vaporizers" at bounding box center [29, 301] width 1 height 1
checkbox input "true"
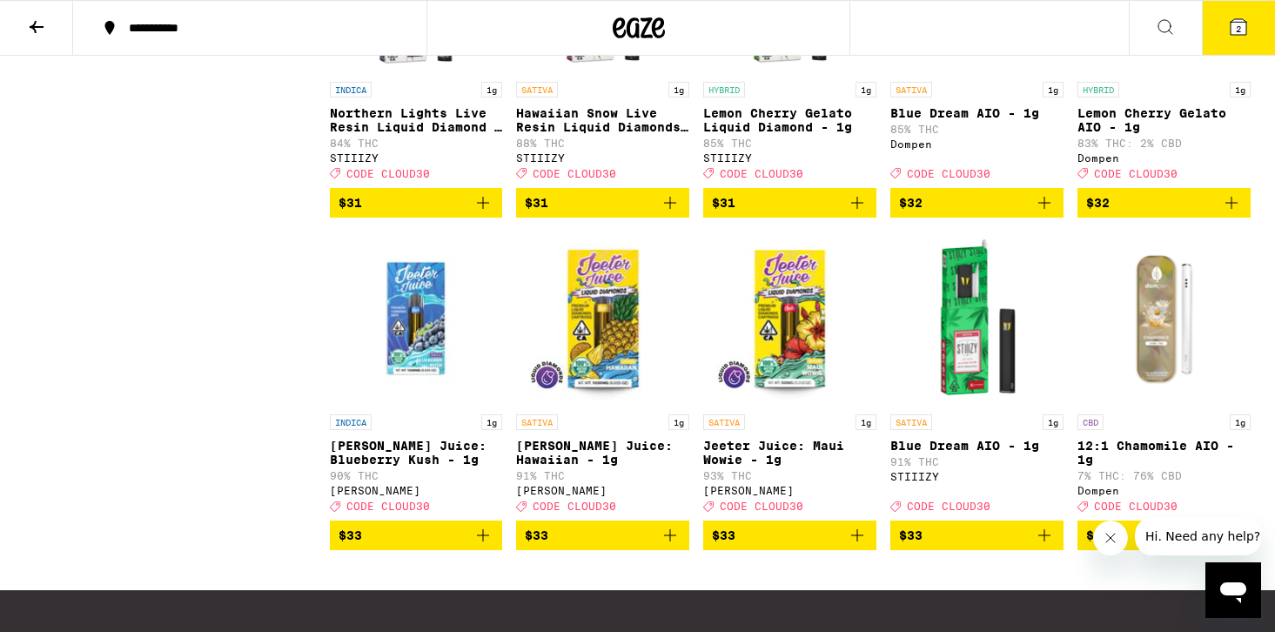
scroll to position [2328, 0]
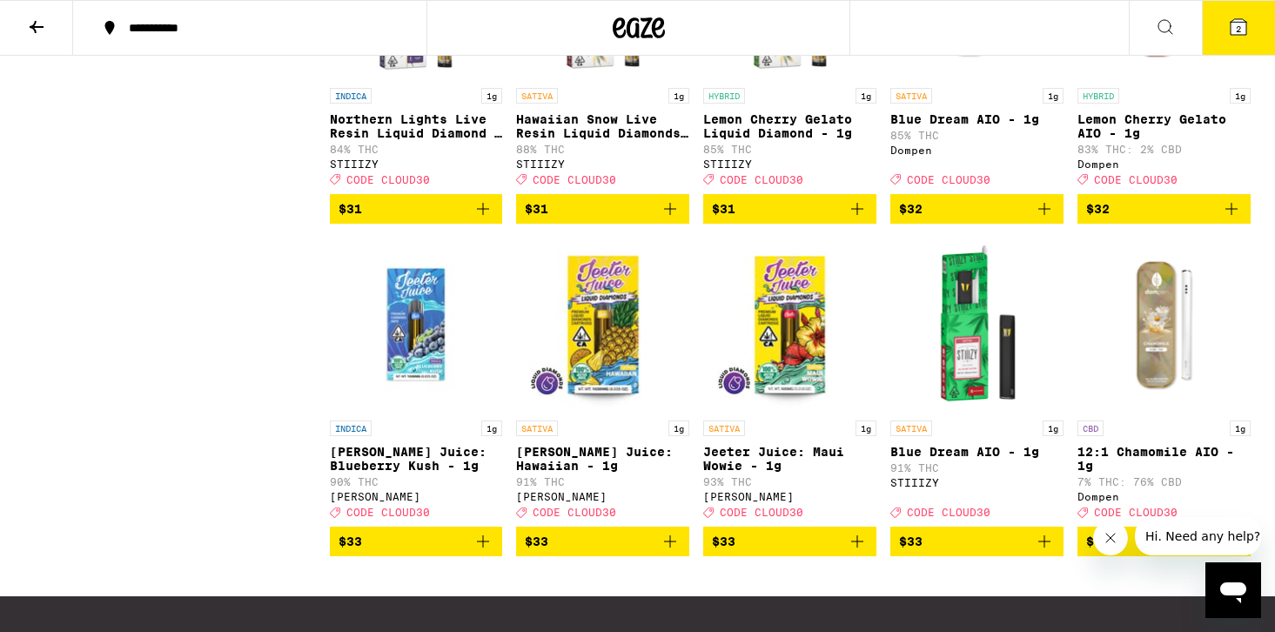
click at [410, 386] on img "Open page for Jeeter Juice: Blueberry Kush - 1g from Jeeter" at bounding box center [416, 325] width 173 height 174
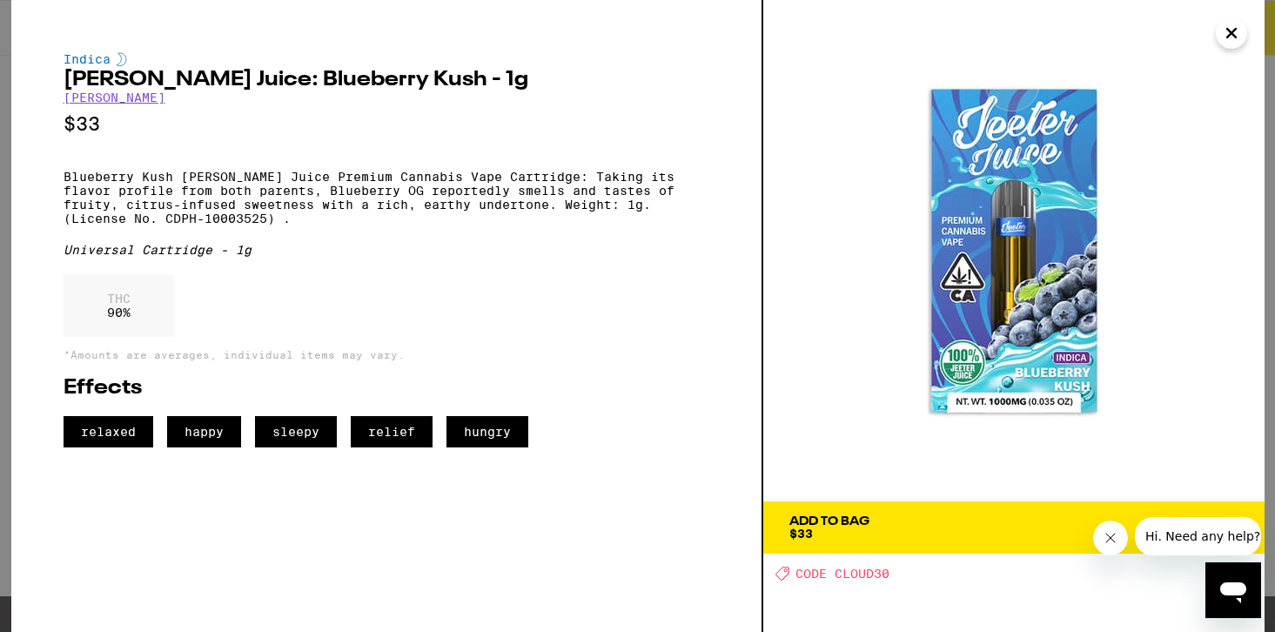
click at [1235, 44] on icon "Close" at bounding box center [1231, 33] width 21 height 26
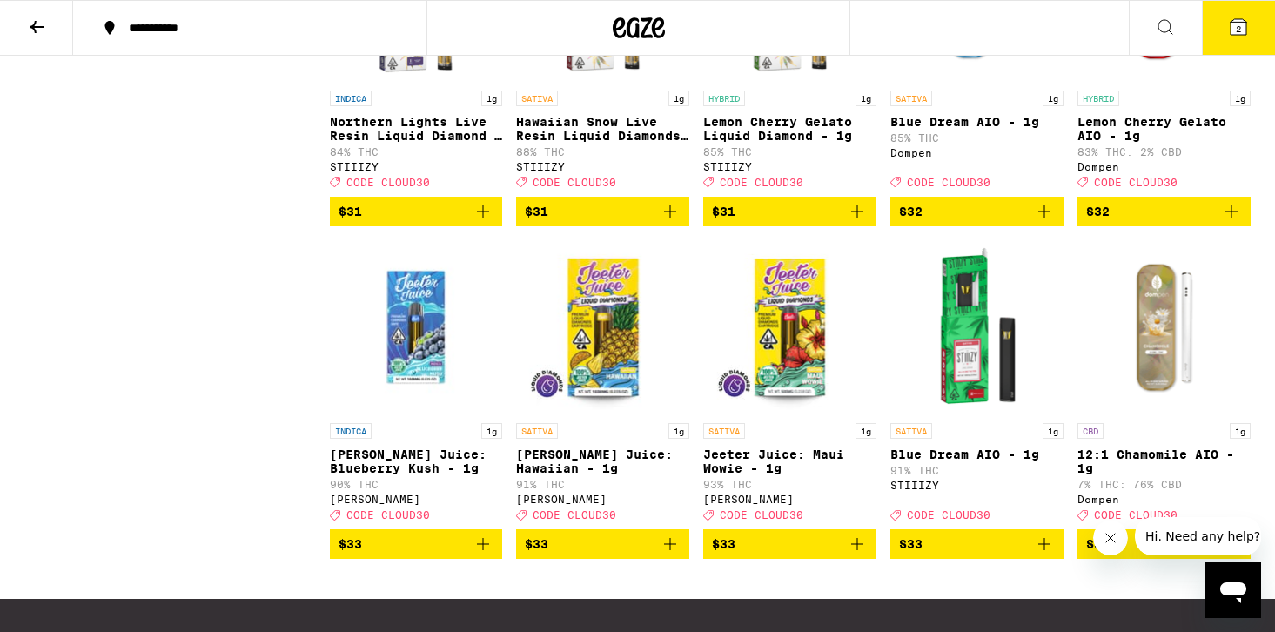
scroll to position [2315, 0]
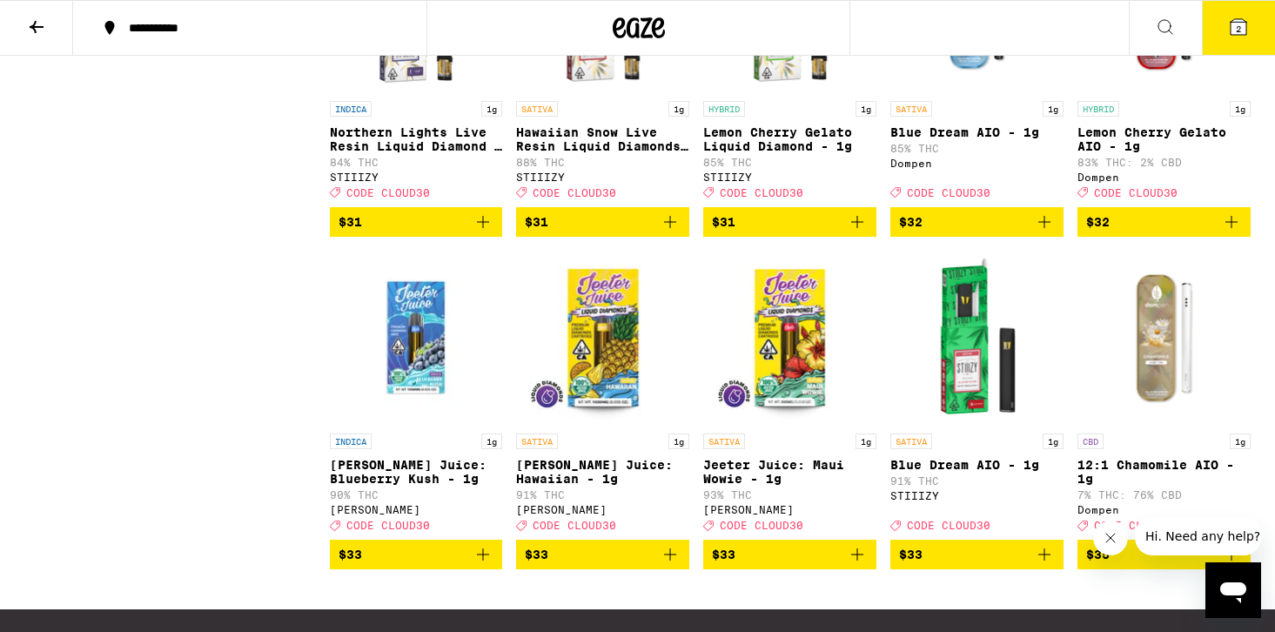
click at [1247, 37] on button "2" at bounding box center [1238, 28] width 73 height 54
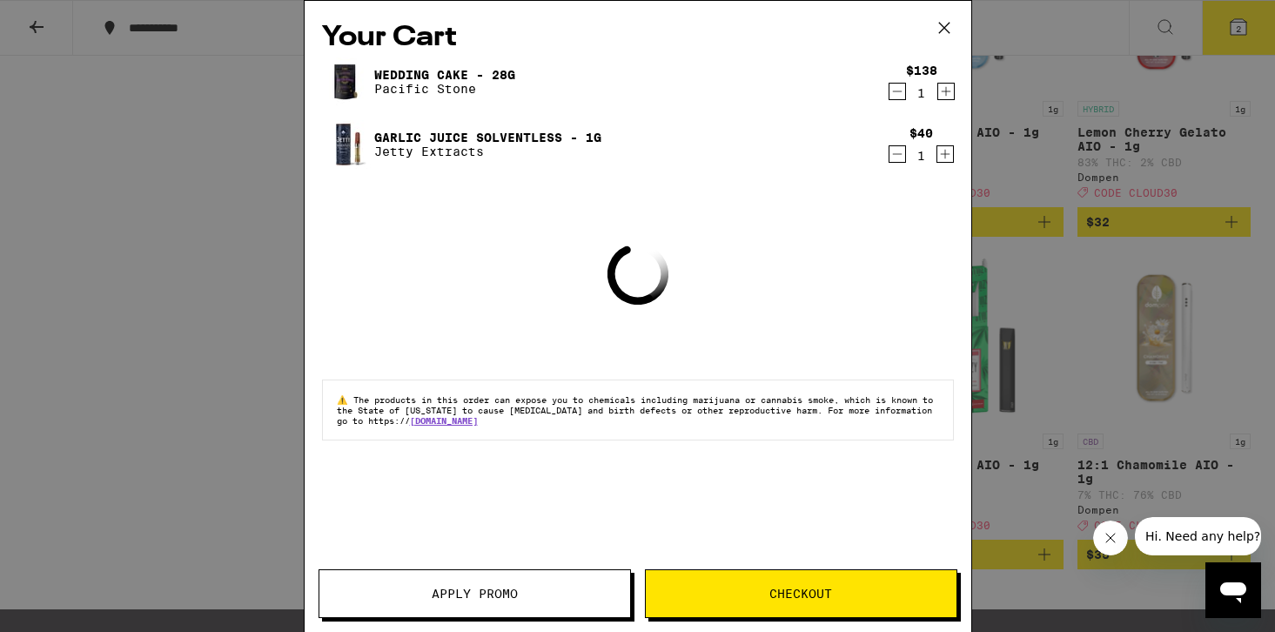
click at [894, 157] on icon "Decrement" at bounding box center [897, 154] width 16 height 21
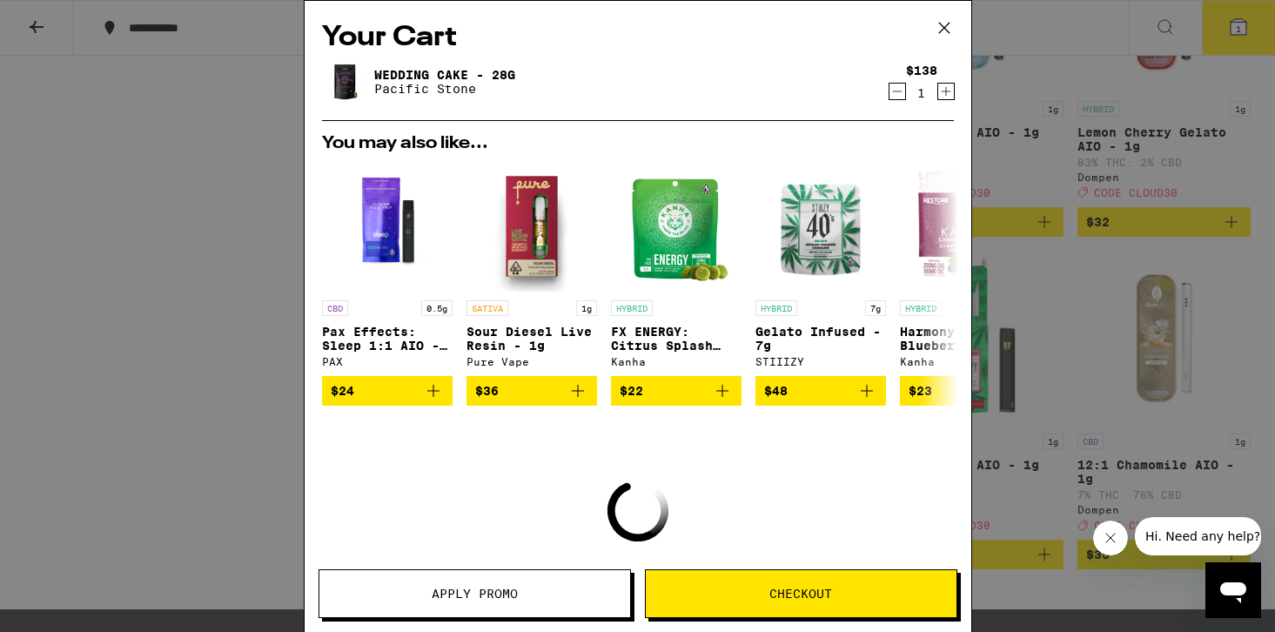
click at [946, 34] on icon at bounding box center [944, 28] width 26 height 26
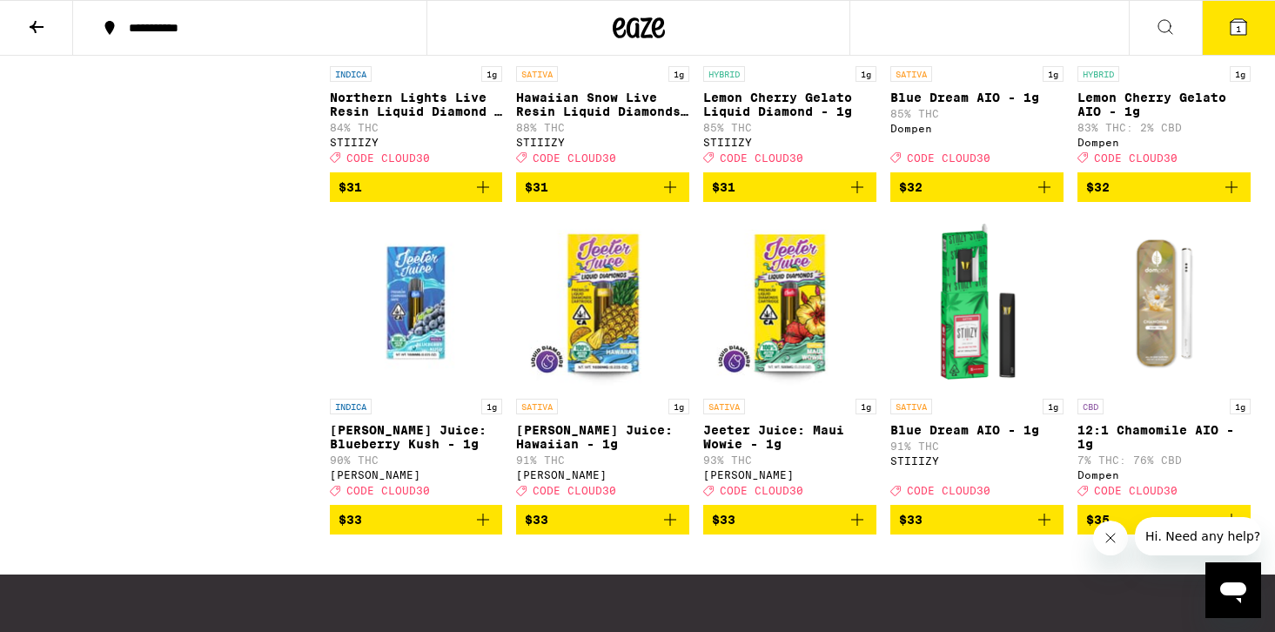
scroll to position [2404, 0]
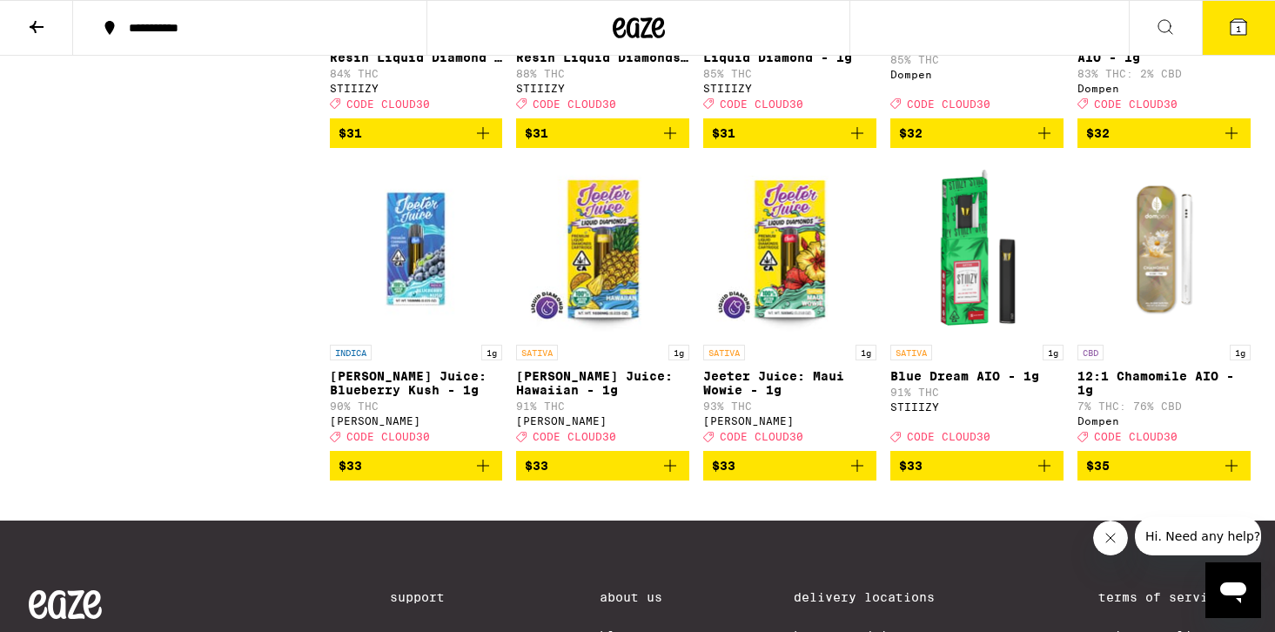
click at [476, 476] on icon "Add to bag" at bounding box center [482, 465] width 21 height 21
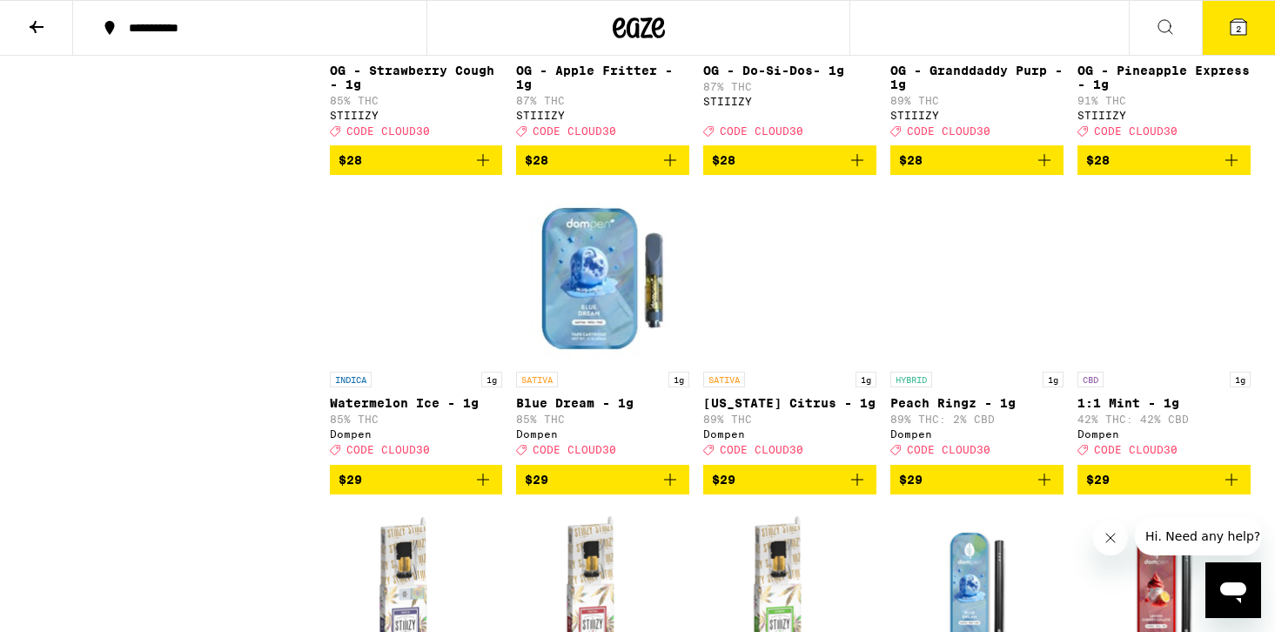
scroll to position [1636, 0]
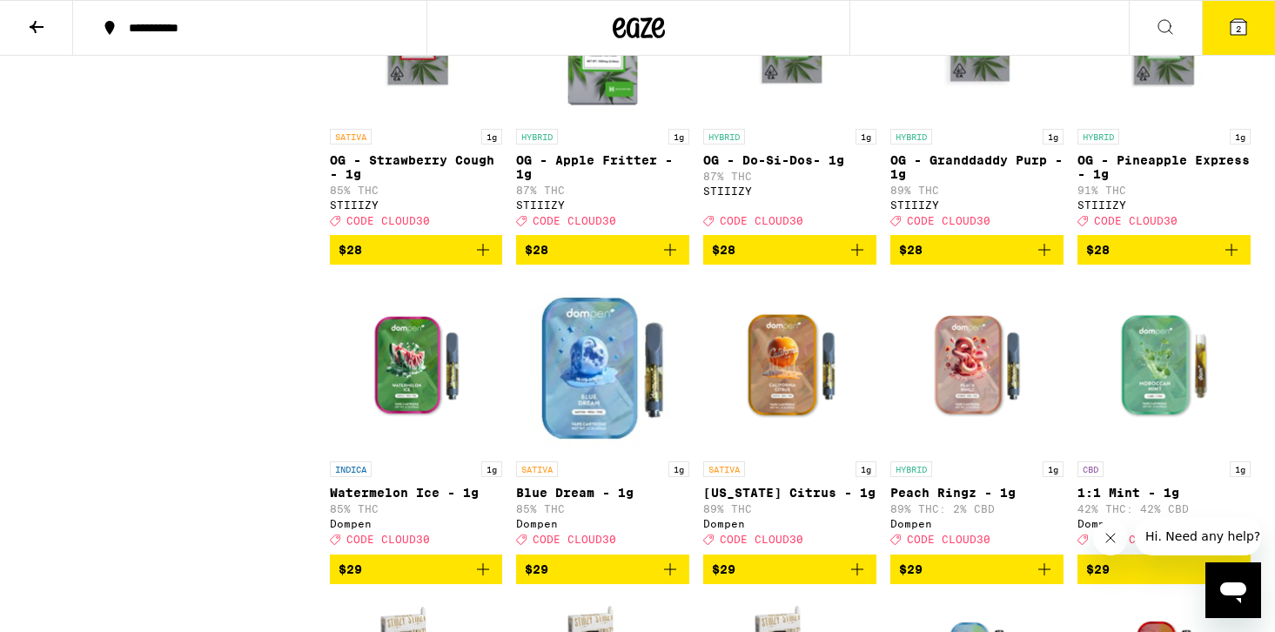
click at [1244, 29] on icon at bounding box center [1238, 27] width 16 height 16
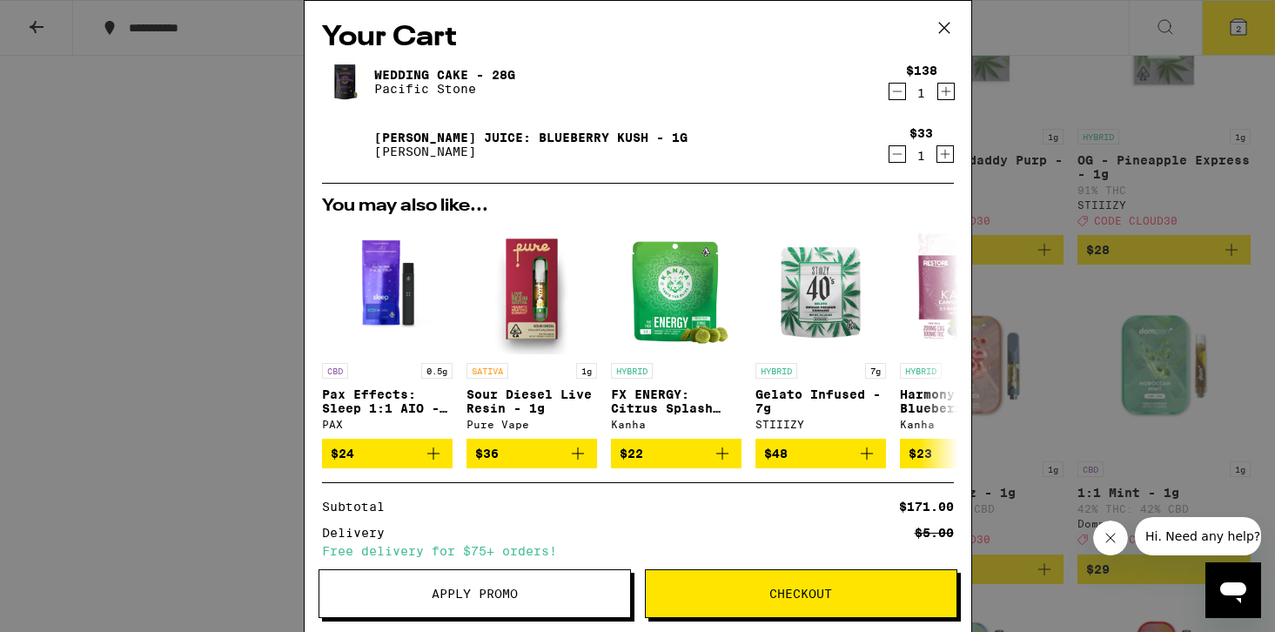
click at [458, 593] on span "Apply Promo" at bounding box center [475, 593] width 86 height 12
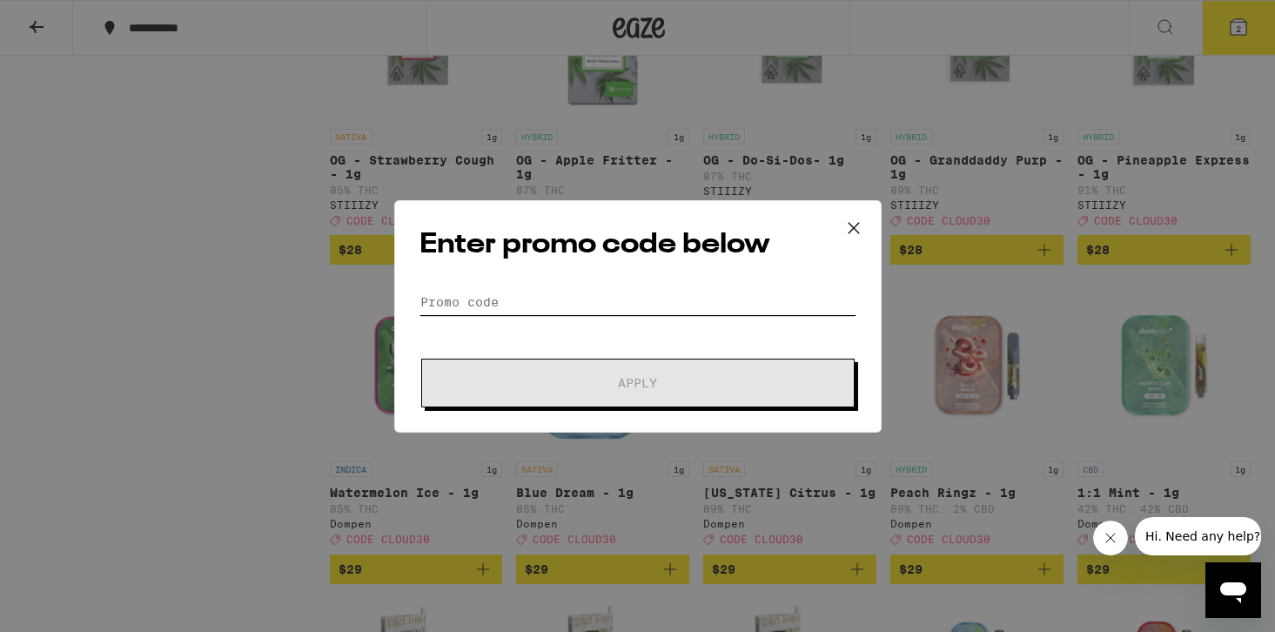
click at [578, 312] on input "Promo Code" at bounding box center [637, 302] width 437 height 26
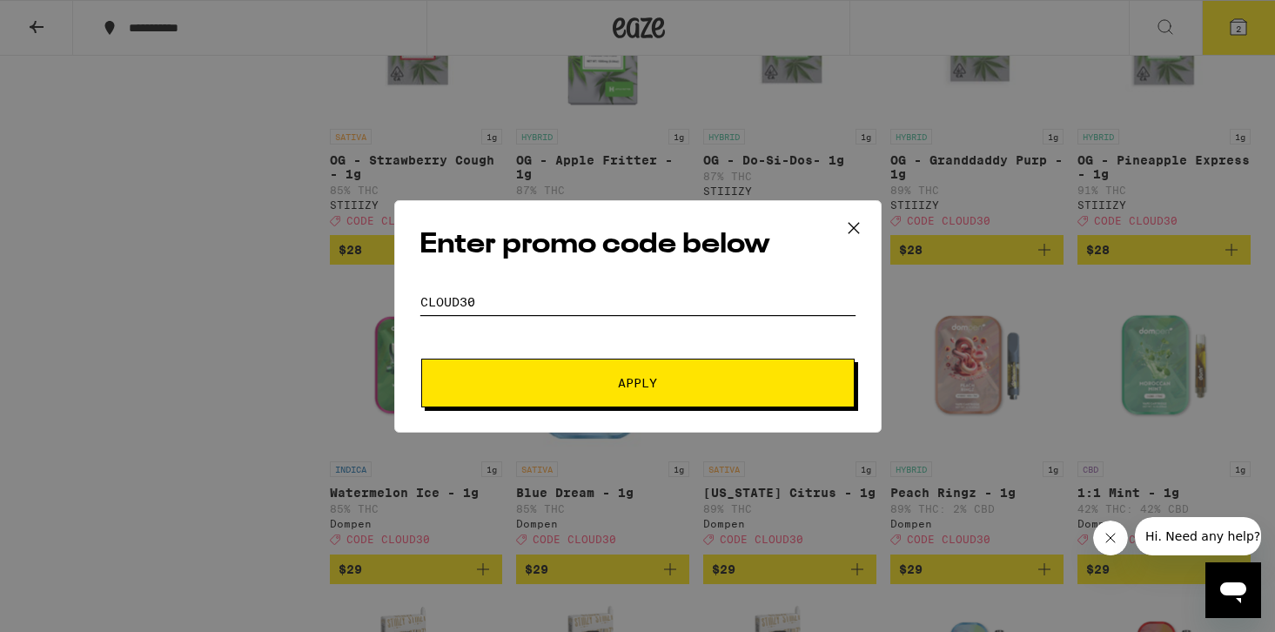
type input "CLOUD30"
click at [589, 392] on button "Apply" at bounding box center [637, 382] width 433 height 49
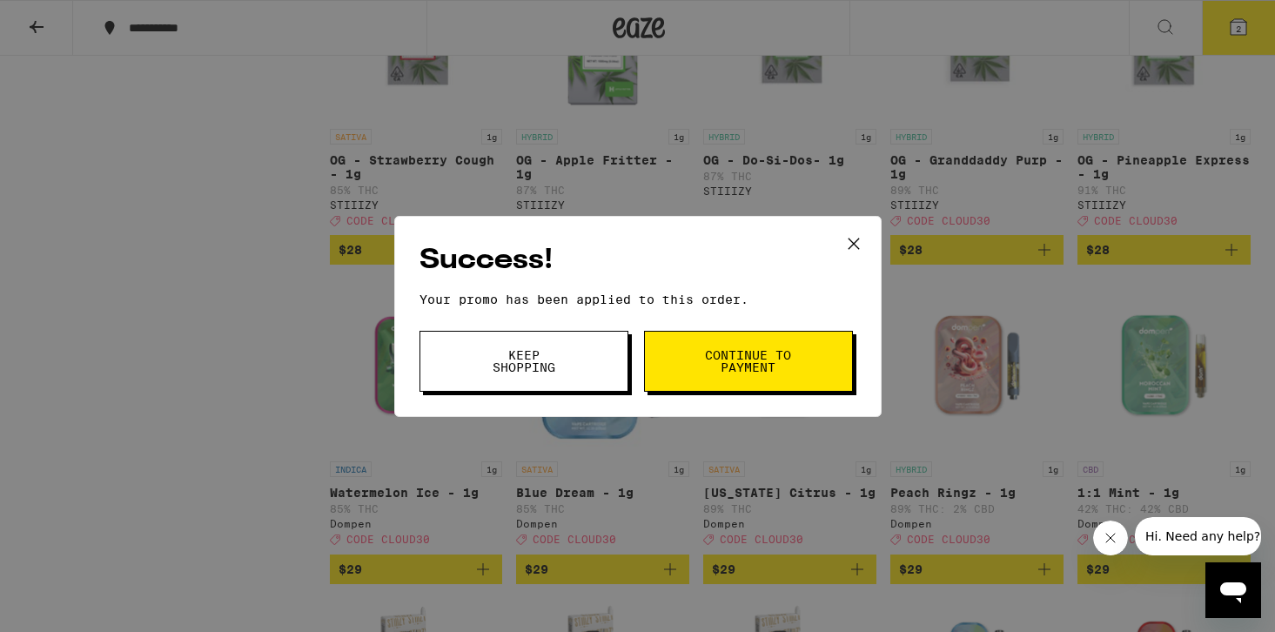
click at [728, 372] on span "Continue to payment" at bounding box center [748, 361] width 89 height 24
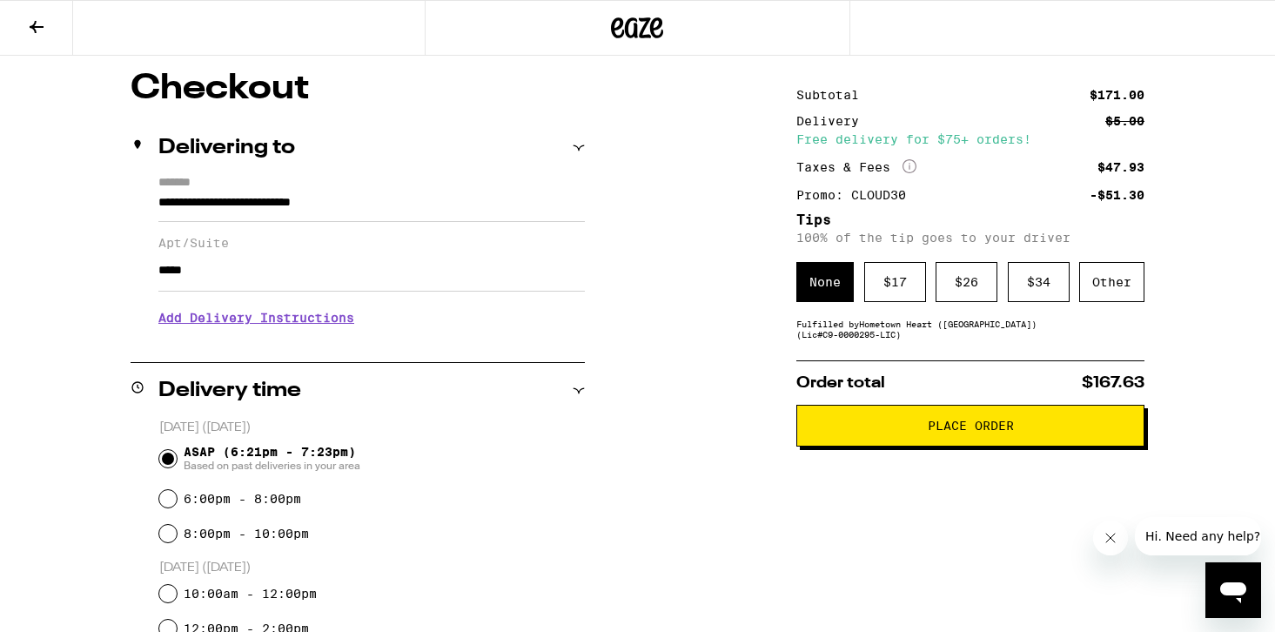
scroll to position [142, 0]
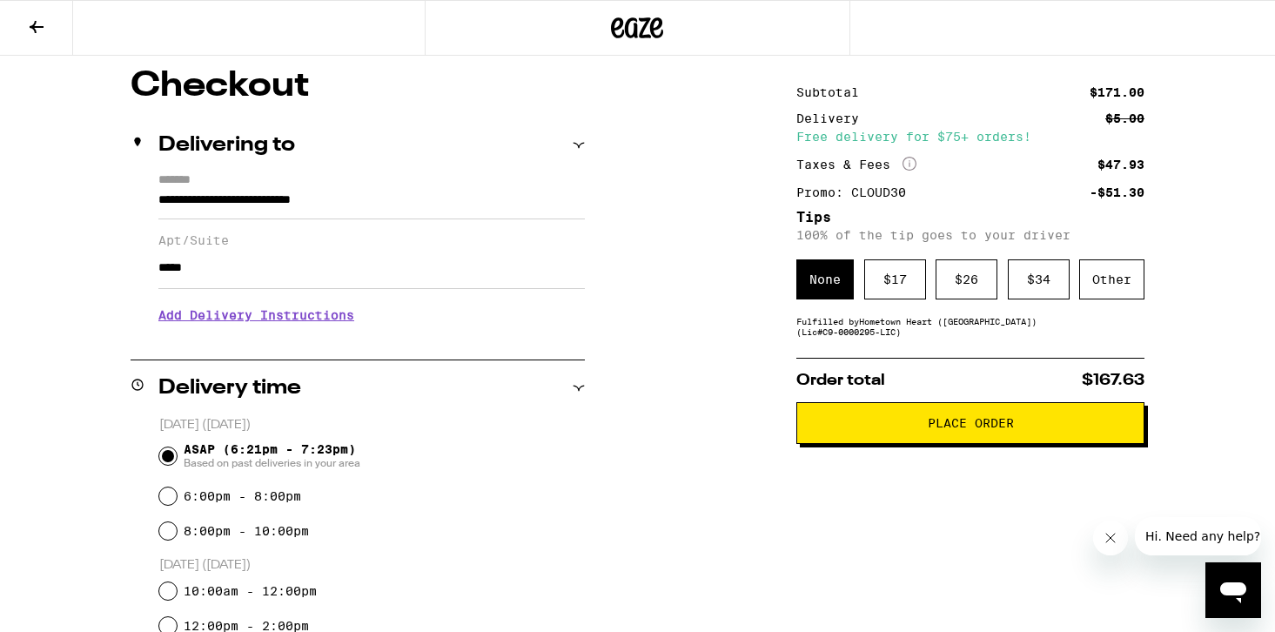
click at [301, 315] on h3 "Add Delivery Instructions" at bounding box center [371, 315] width 426 height 40
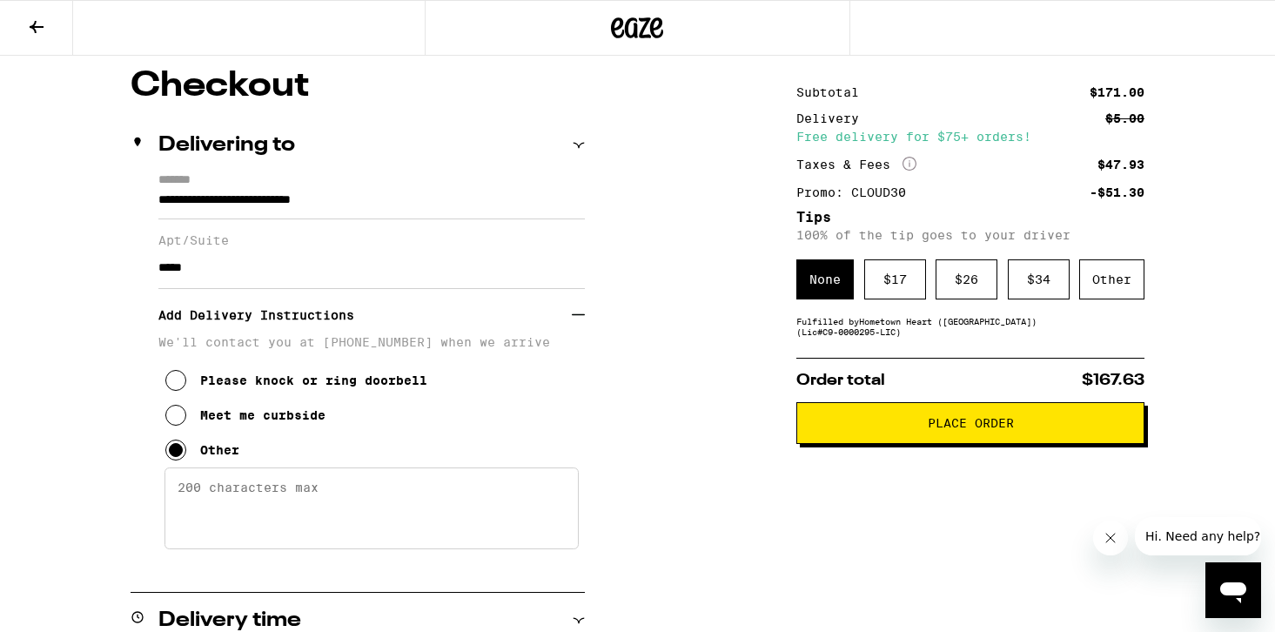
click at [248, 532] on textarea "Enter any other delivery instructions you want driver to know" at bounding box center [371, 508] width 414 height 82
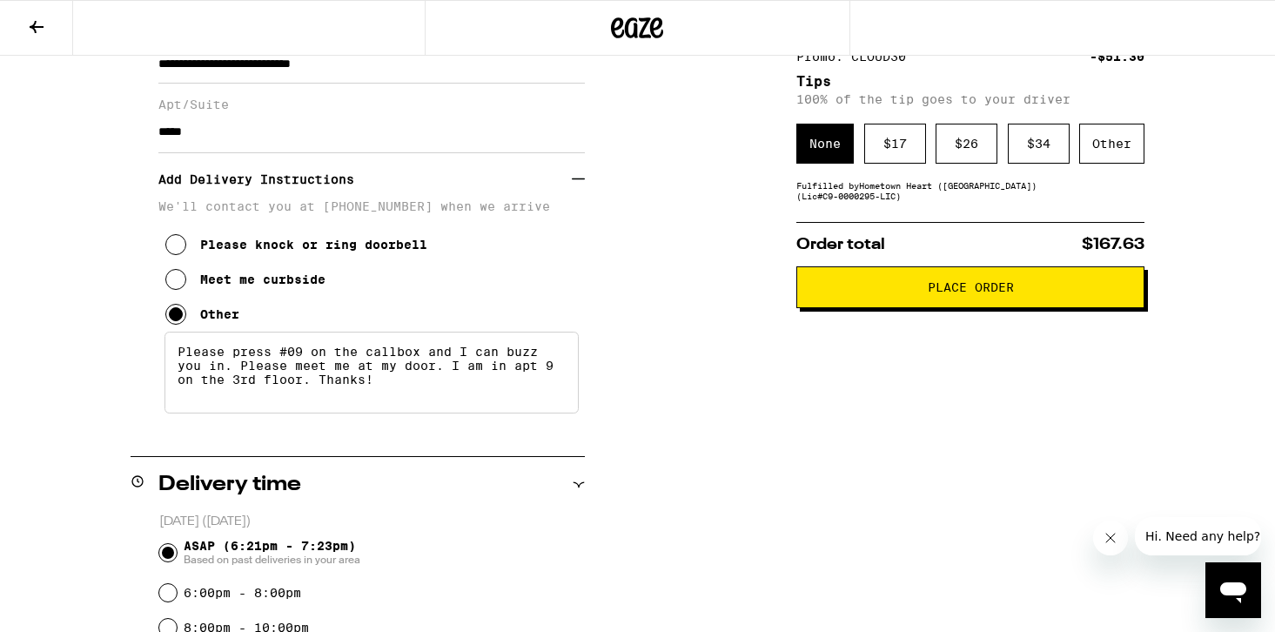
scroll to position [121, 0]
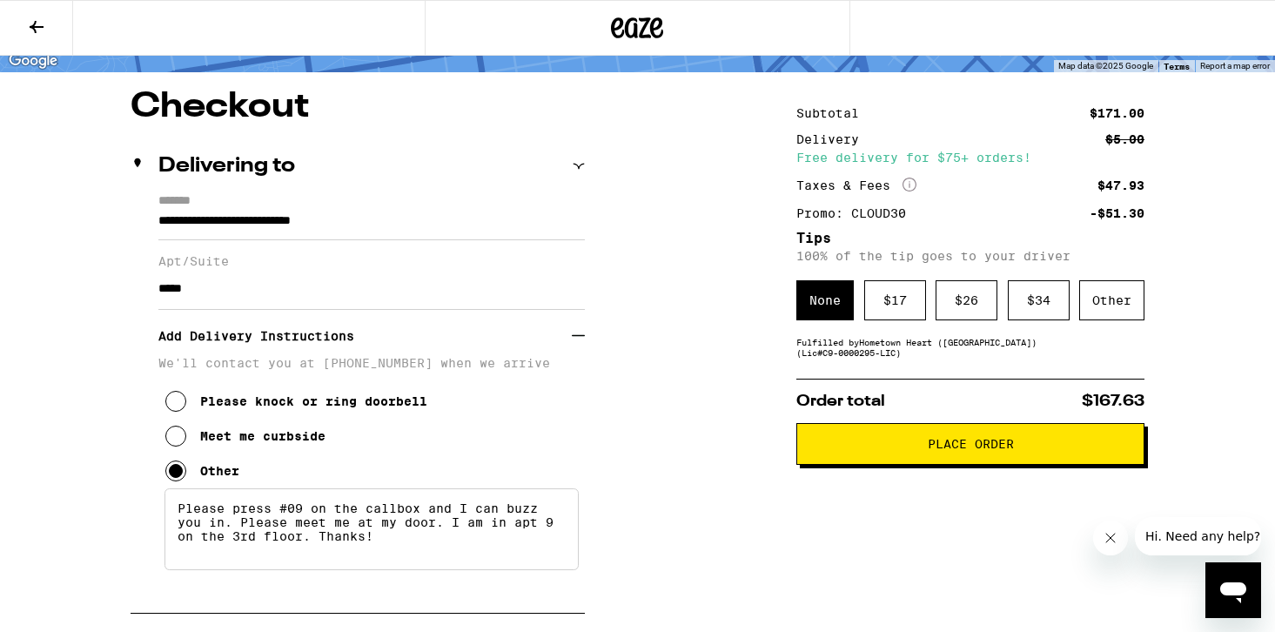
type textarea "Please press #09 on the callbox and I can buzz you in. Please meet me at my doo…"
click at [868, 450] on span "Place Order" at bounding box center [970, 444] width 318 height 12
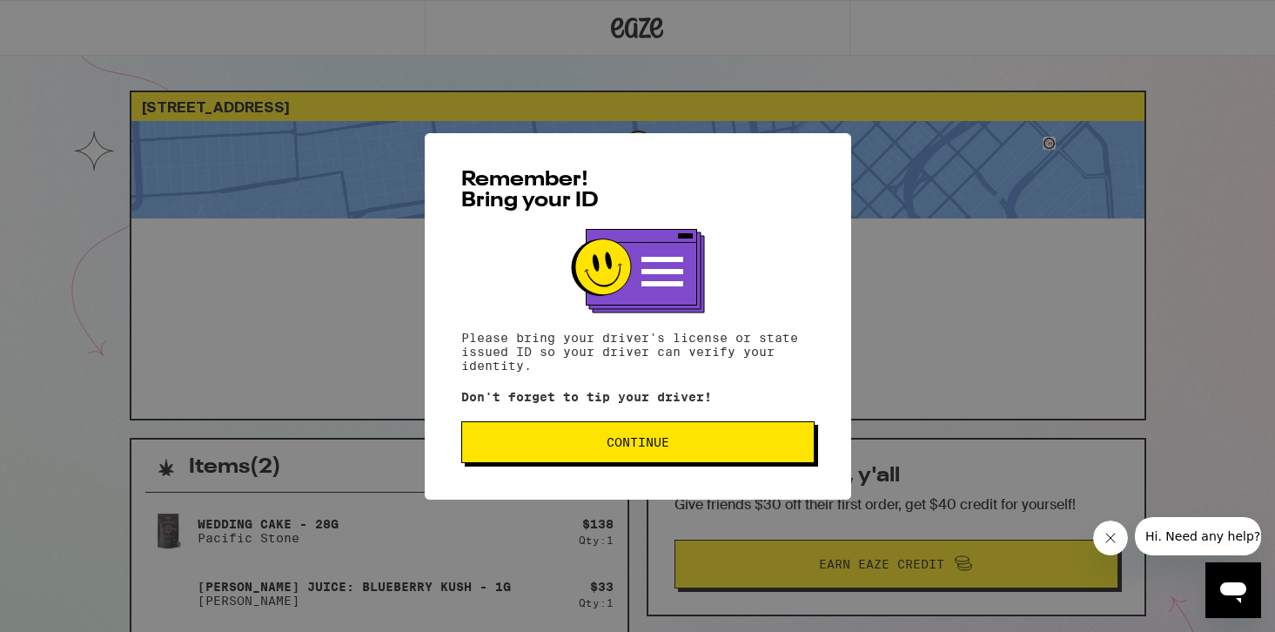
click at [619, 479] on div "Remember! Bring your ID Please bring your driver's license or state issued ID s…" at bounding box center [638, 316] width 426 height 366
click at [638, 460] on button "Continue" at bounding box center [637, 442] width 353 height 42
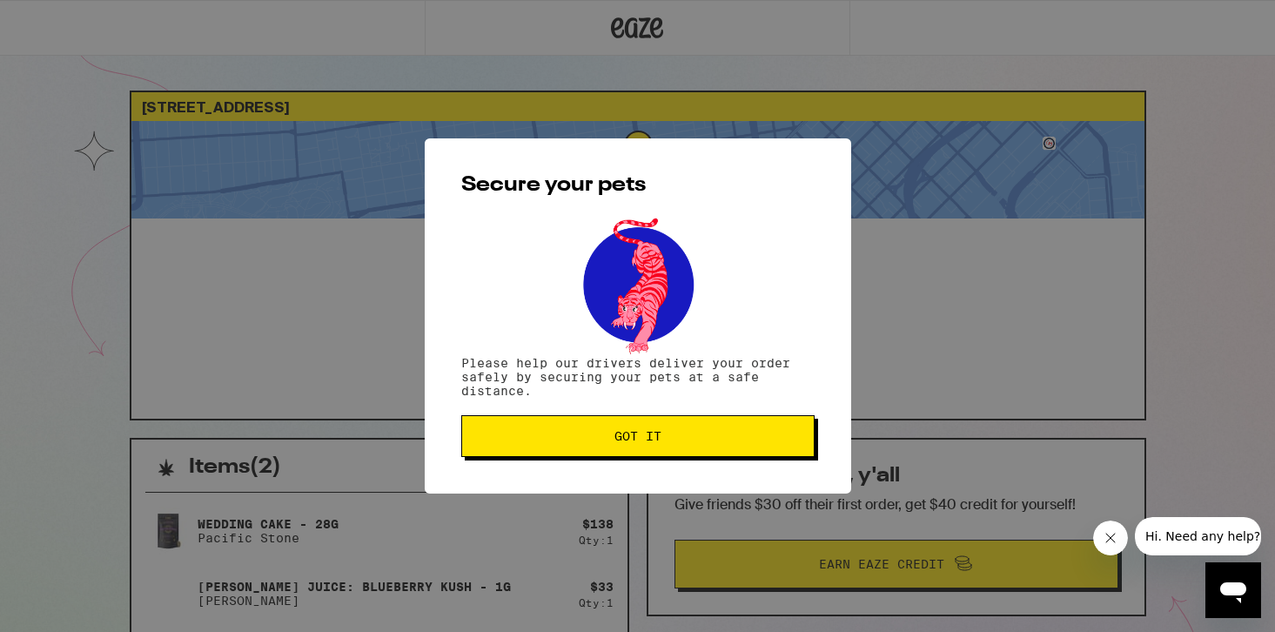
click at [638, 460] on div "Secure your pets Please help our drivers deliver your order safely by securing …" at bounding box center [638, 315] width 426 height 355
click at [638, 448] on button "Got it" at bounding box center [637, 436] width 353 height 42
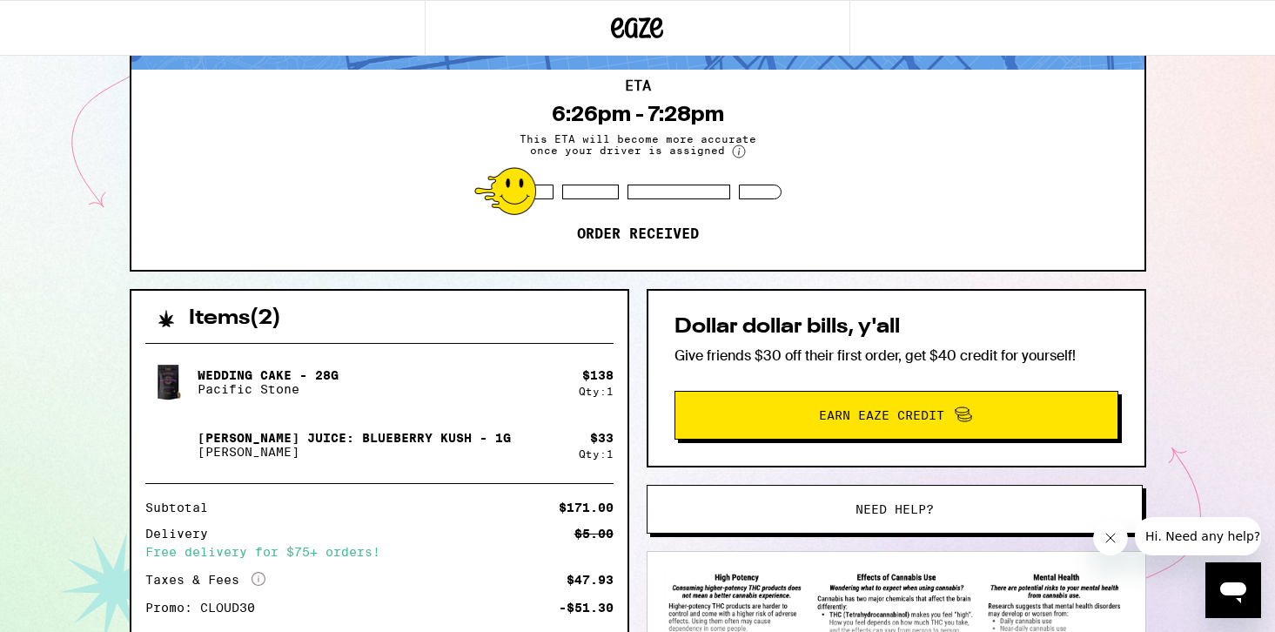
scroll to position [321, 0]
